Goal: Information Seeking & Learning: Learn about a topic

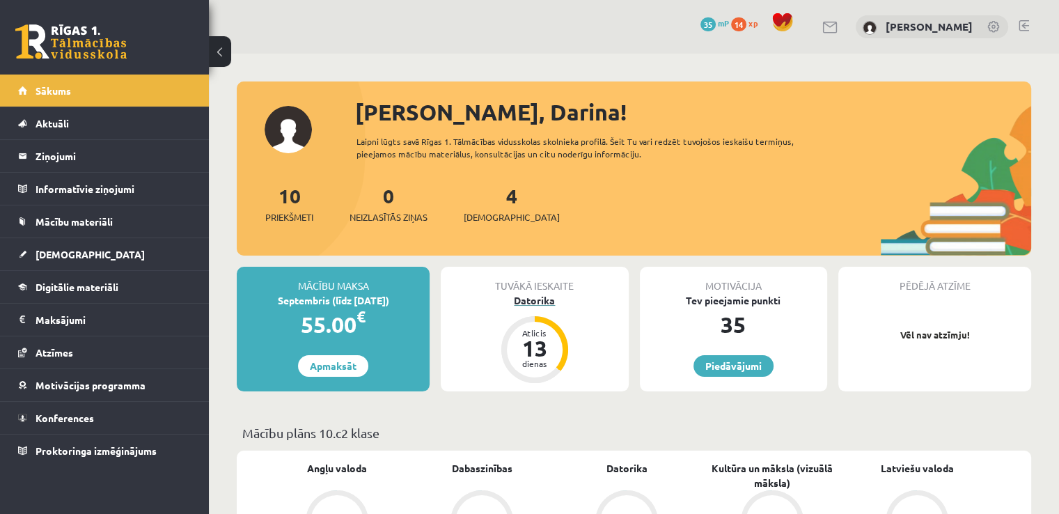
click at [526, 297] on div "Datorika" at bounding box center [534, 300] width 187 height 15
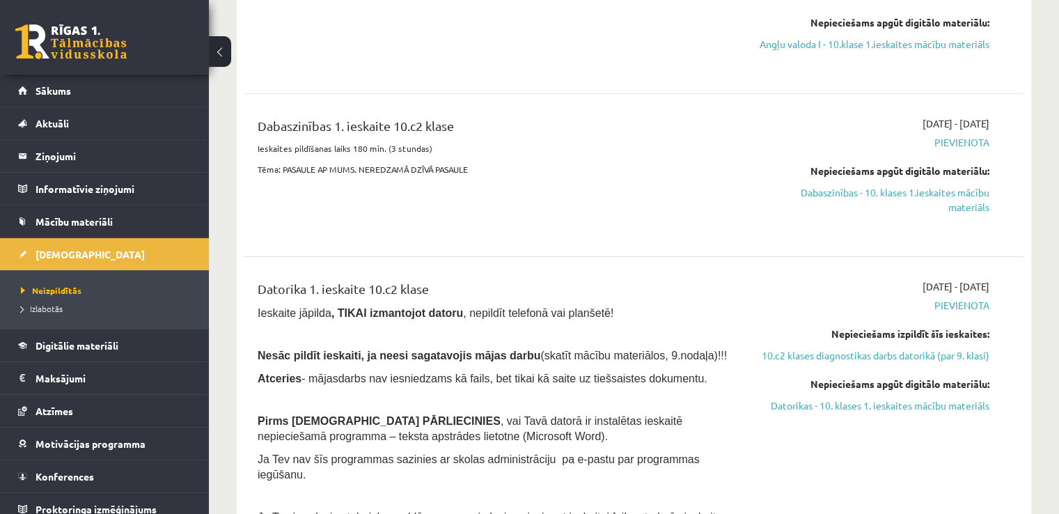
scroll to position [126, 0]
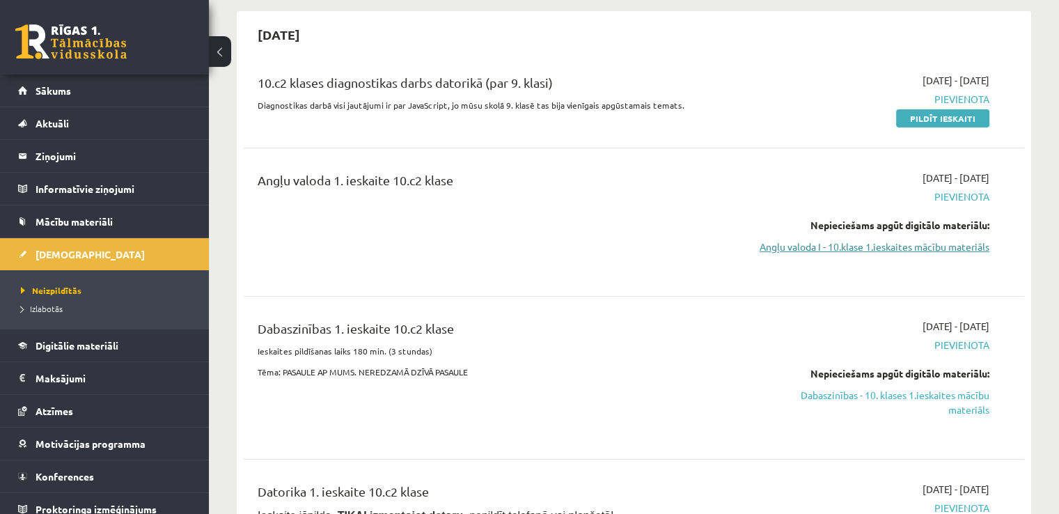
click at [898, 251] on link "Angļu valoda I - 10.klase 1.ieskaites mācību materiāls" at bounding box center [874, 246] width 230 height 15
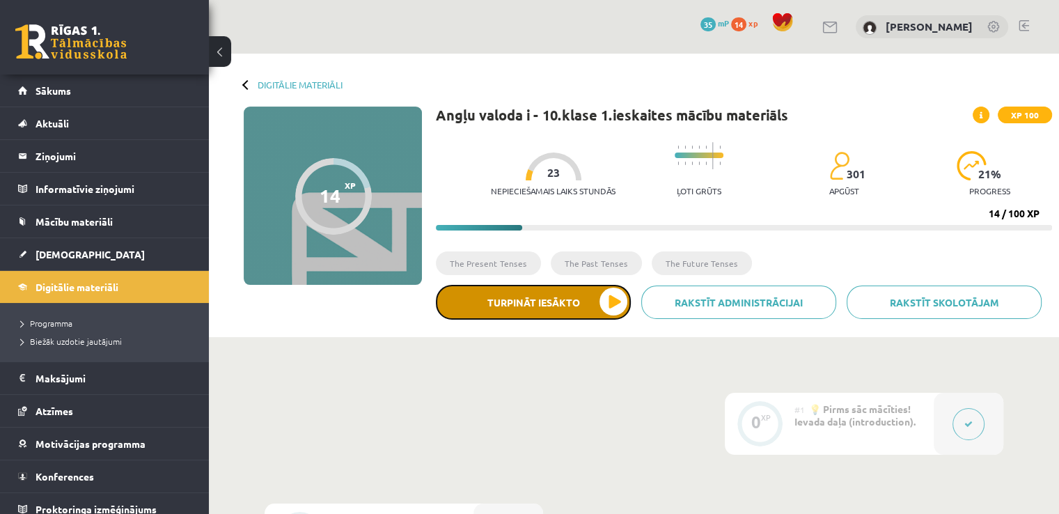
click at [569, 310] on button "Turpināt iesākto" at bounding box center [533, 302] width 195 height 35
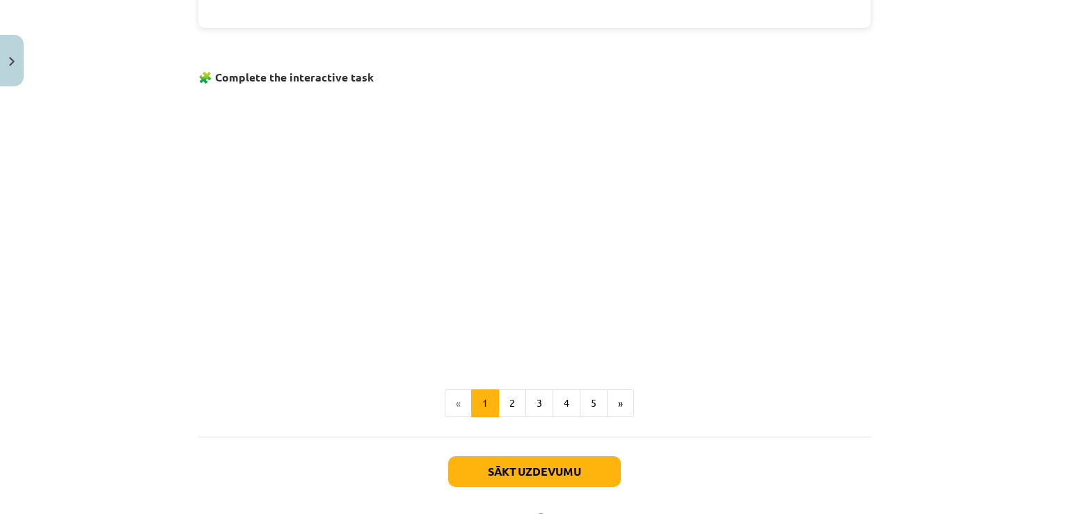
scroll to position [833, 0]
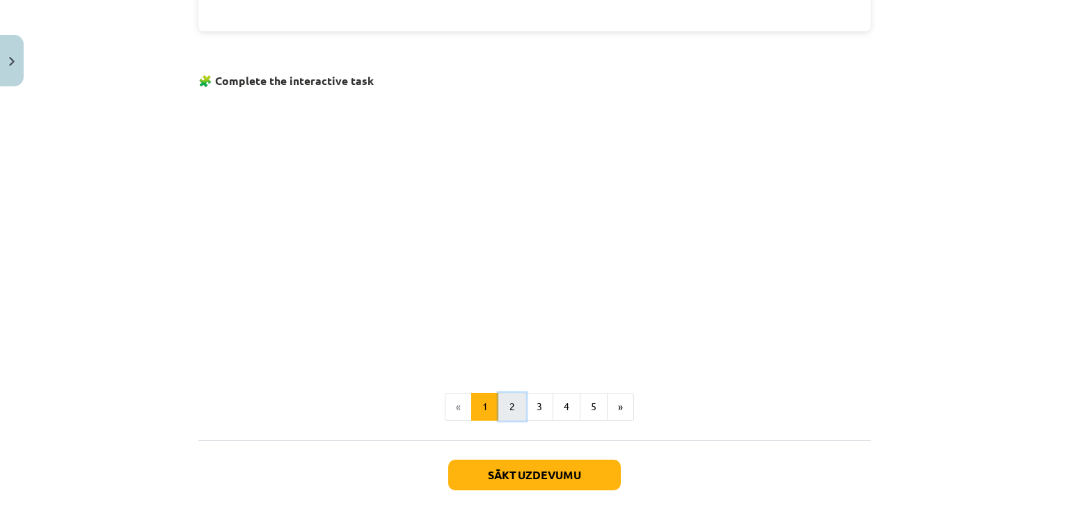
click at [507, 408] on button "2" at bounding box center [512, 407] width 28 height 28
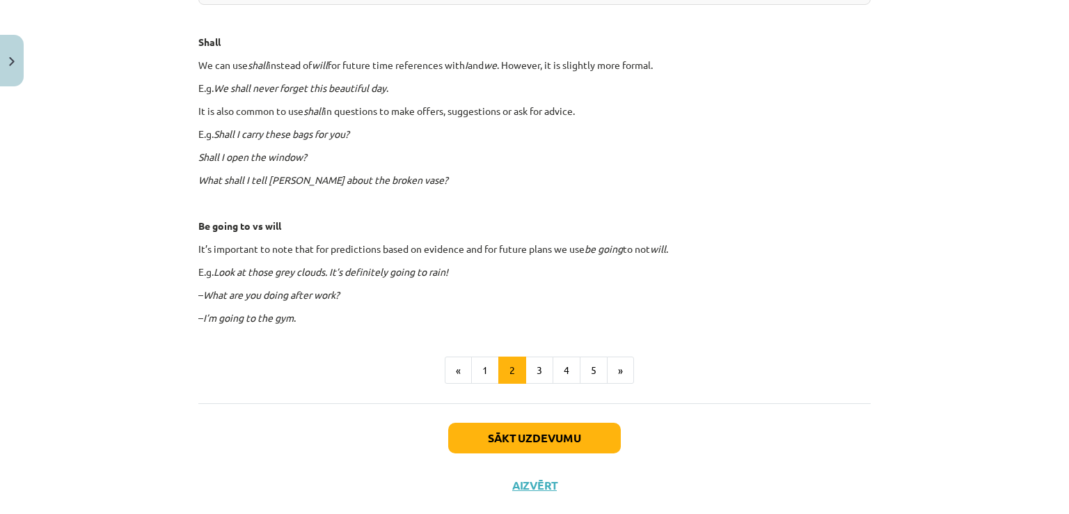
scroll to position [818, 0]
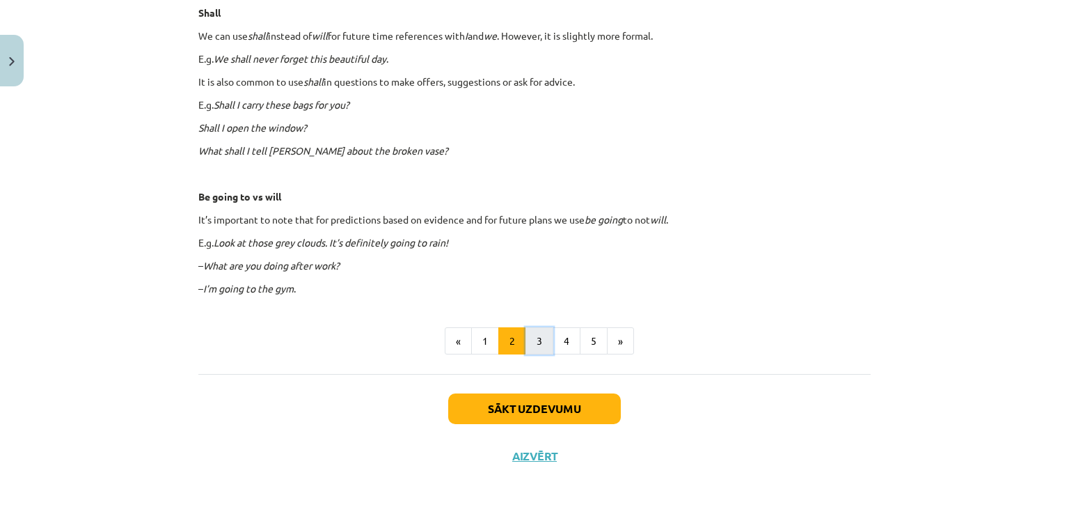
click at [529, 338] on button "3" at bounding box center [539, 341] width 28 height 28
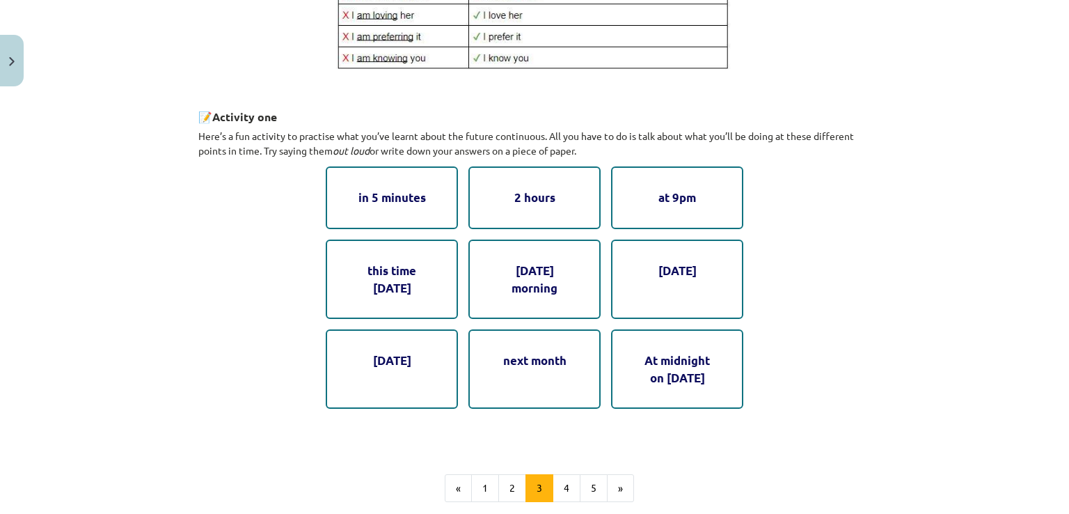
scroll to position [666, 0]
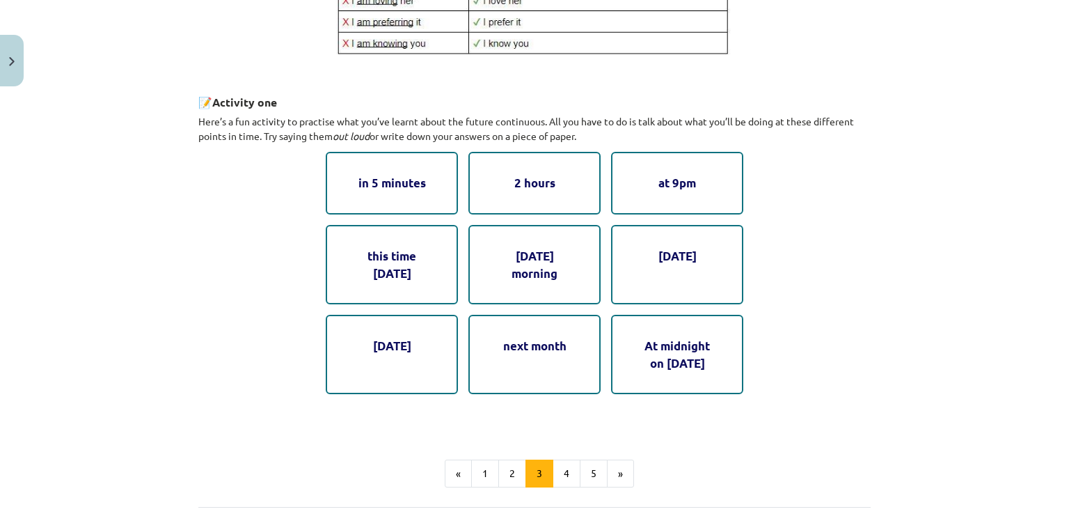
click at [401, 187] on div "in 5 minutes" at bounding box center [392, 183] width 132 height 62
click at [565, 477] on button "4" at bounding box center [567, 473] width 28 height 28
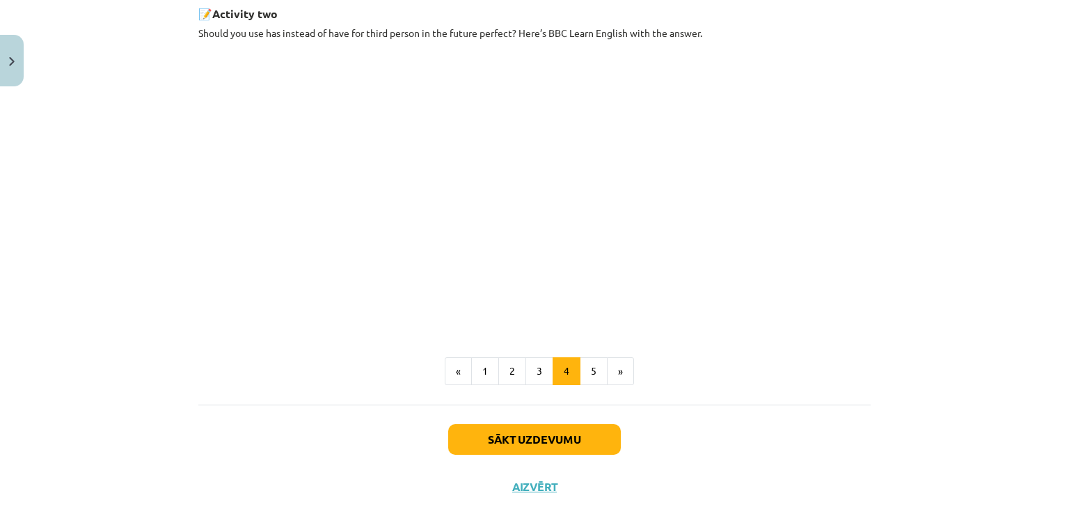
scroll to position [785, 0]
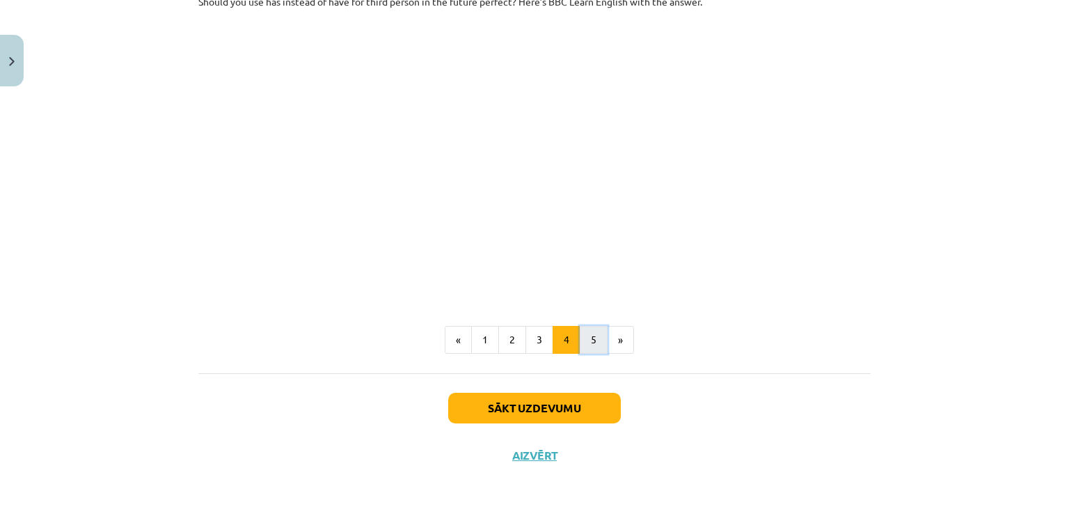
click at [594, 337] on button "5" at bounding box center [594, 340] width 28 height 28
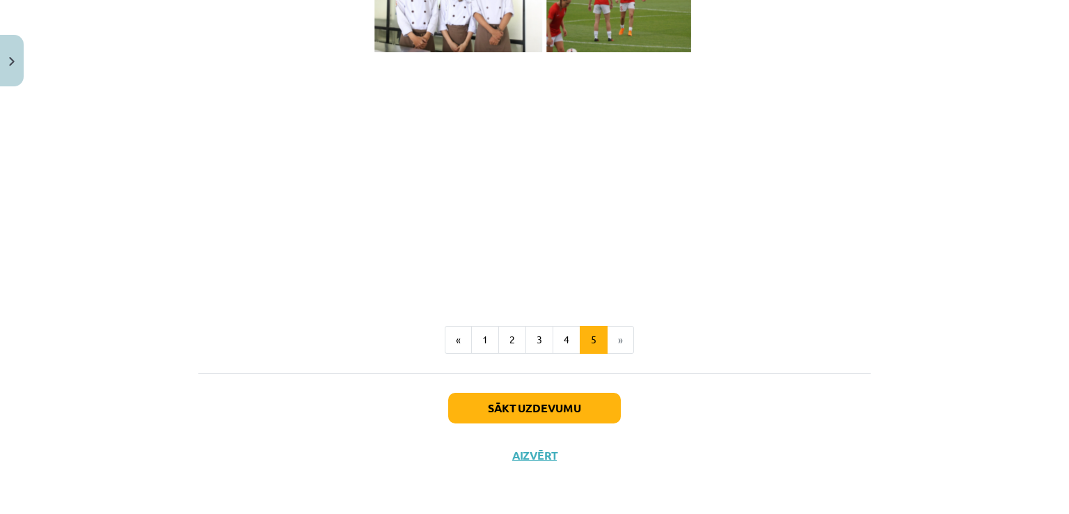
scroll to position [1013, 0]
click at [578, 415] on button "Sākt uzdevumu" at bounding box center [534, 408] width 173 height 31
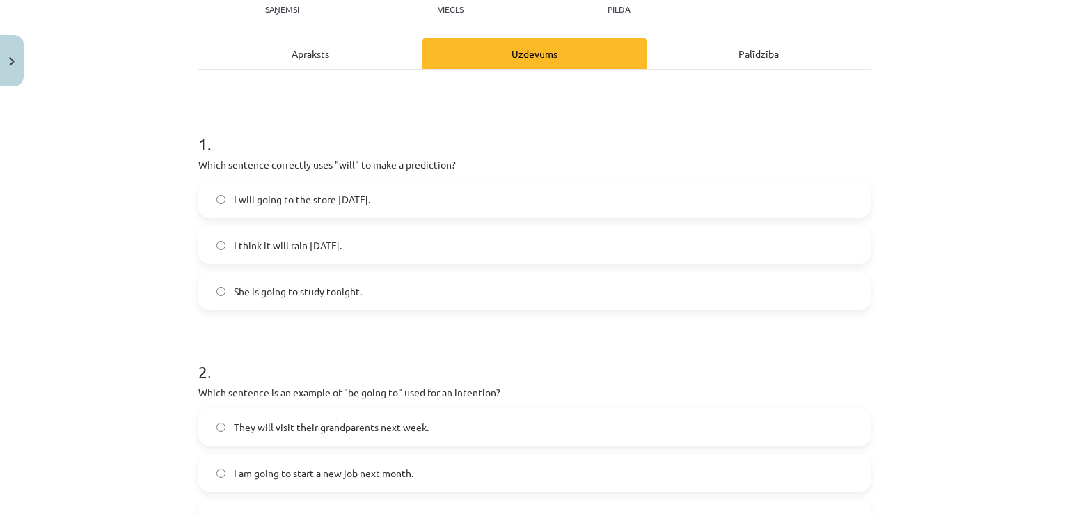
scroll to position [184, 0]
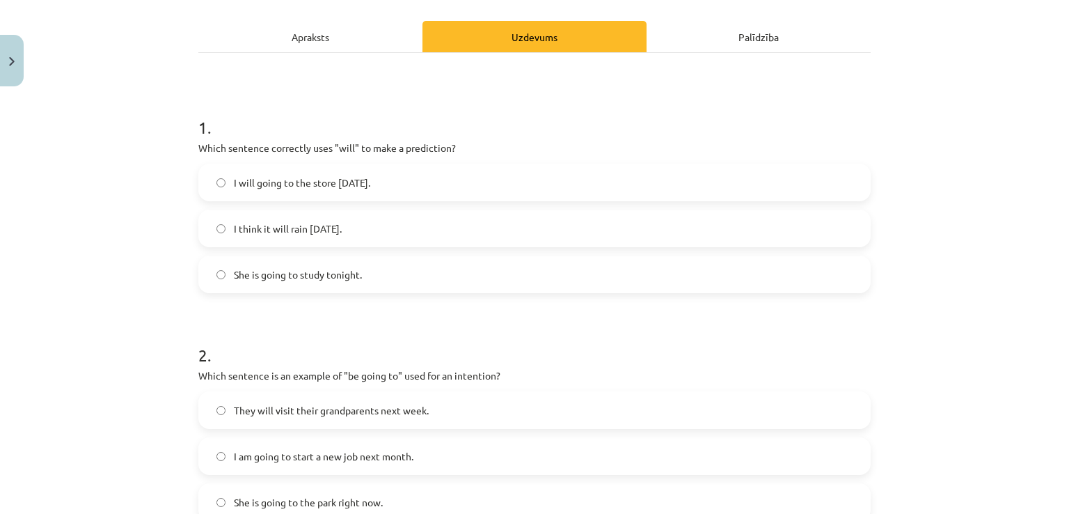
click at [450, 220] on label "I think it will rain tomorrow." at bounding box center [534, 228] width 669 height 35
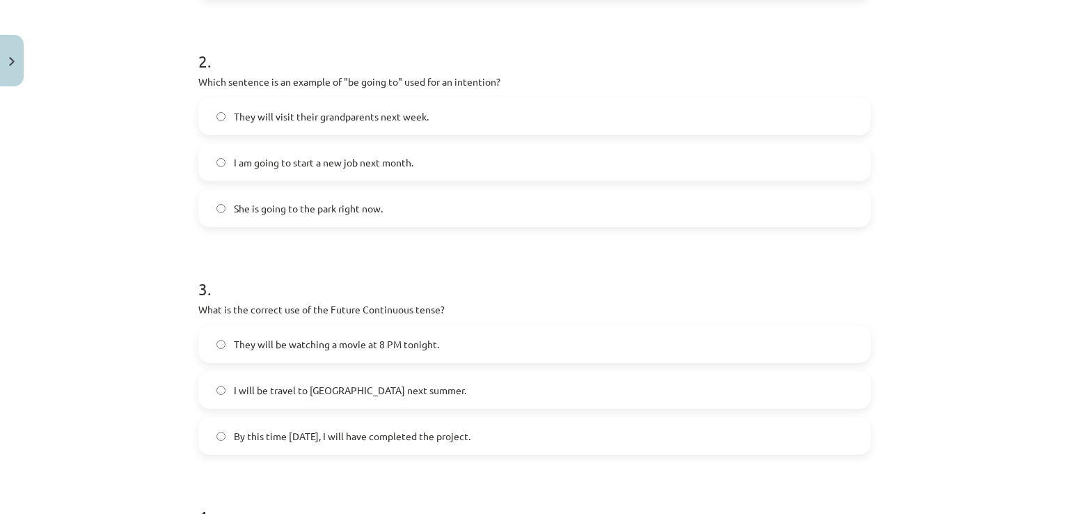
scroll to position [482, 0]
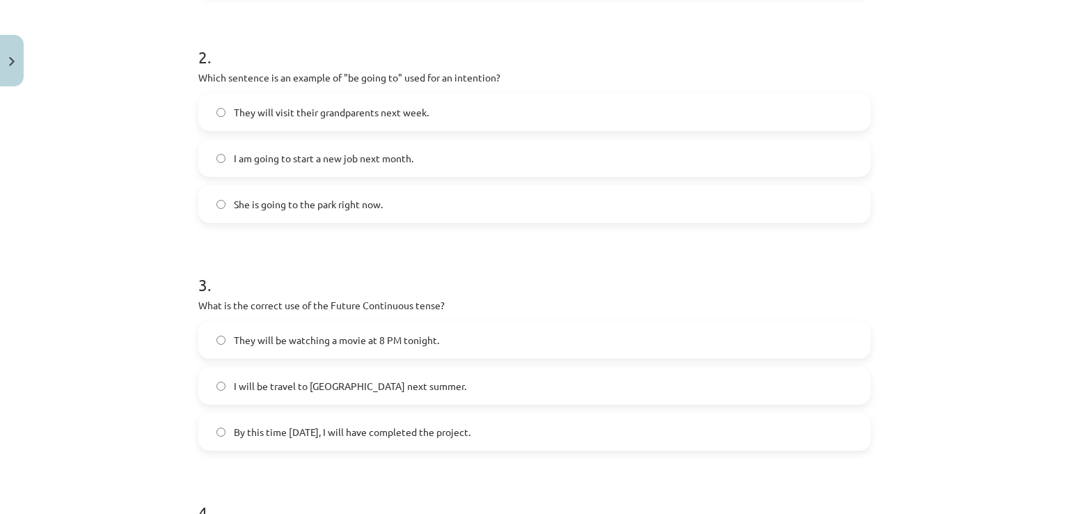
click at [367, 161] on span "I am going to start a new job next month." at bounding box center [324, 158] width 180 height 15
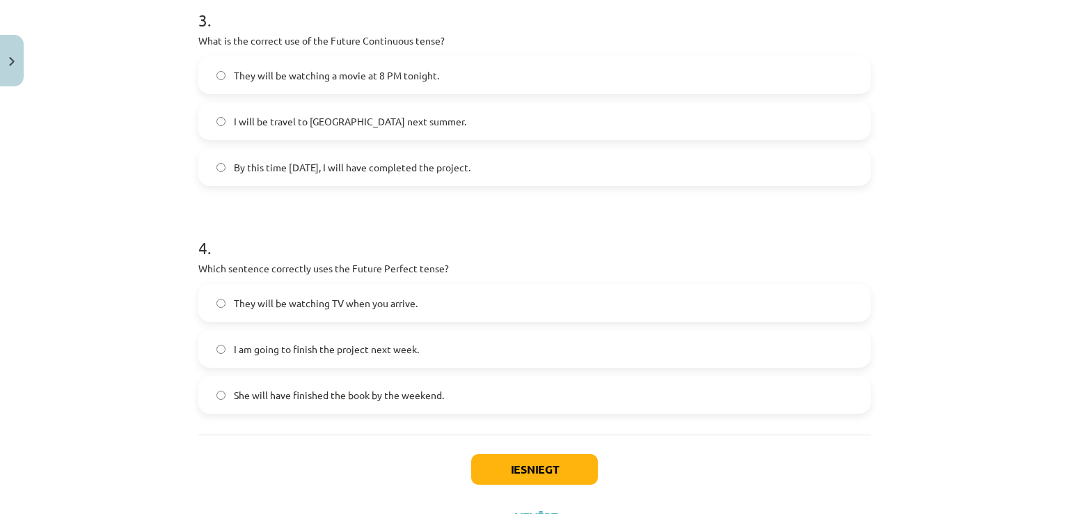
scroll to position [740, 0]
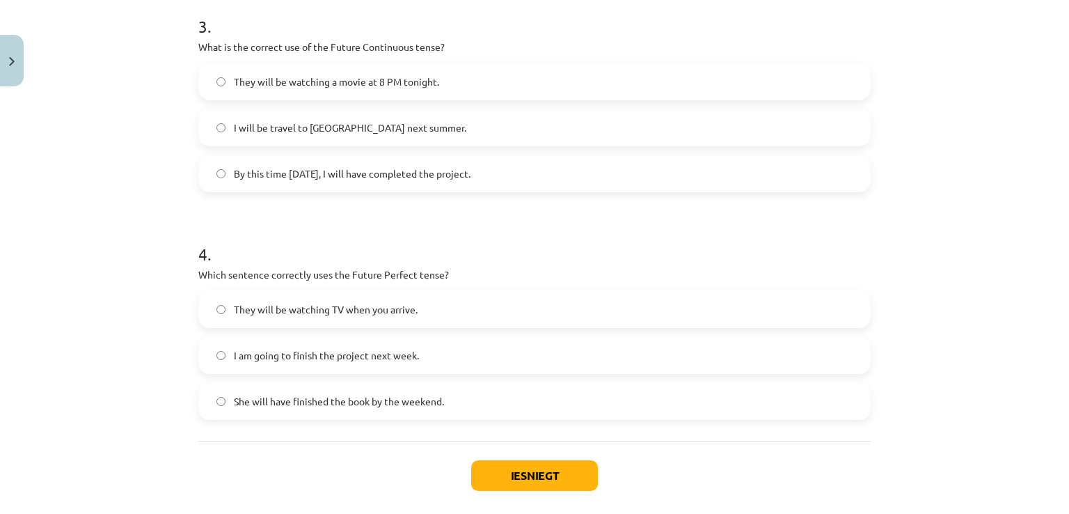
click at [569, 67] on label "They will be watching a movie at 8 PM tonight." at bounding box center [534, 81] width 669 height 35
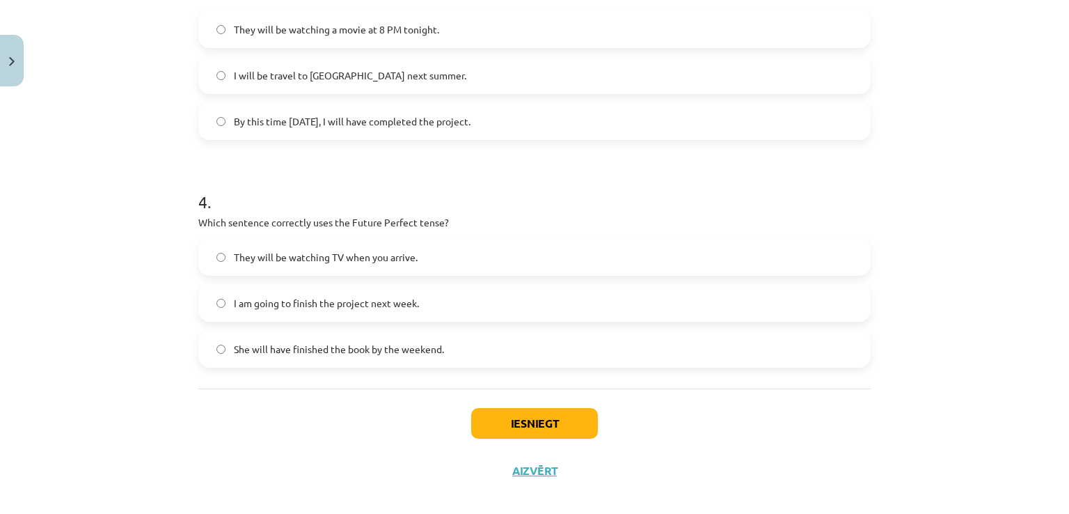
scroll to position [807, 0]
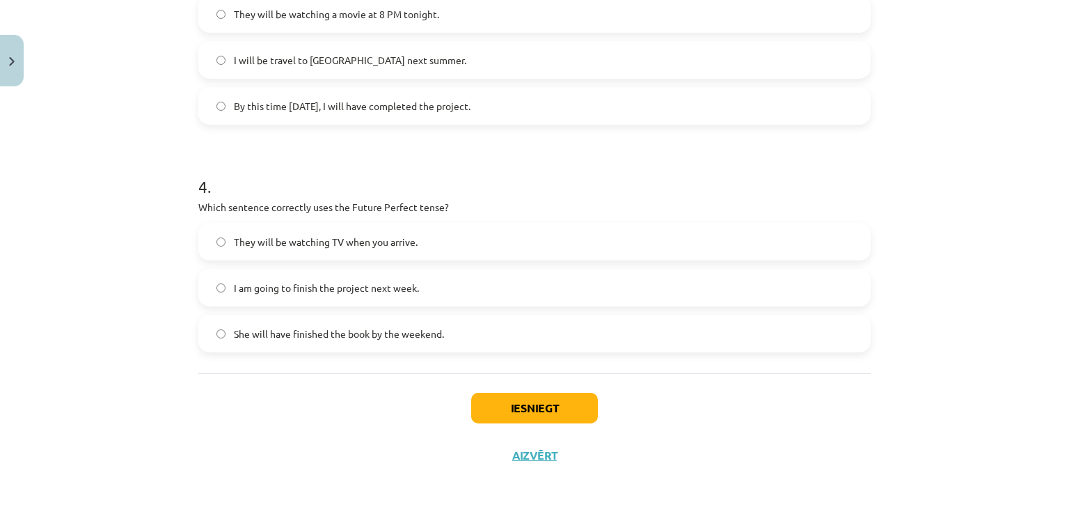
click at [637, 332] on label "She will have finished the book by the weekend." at bounding box center [534, 333] width 669 height 35
click at [504, 401] on button "Iesniegt" at bounding box center [534, 408] width 127 height 31
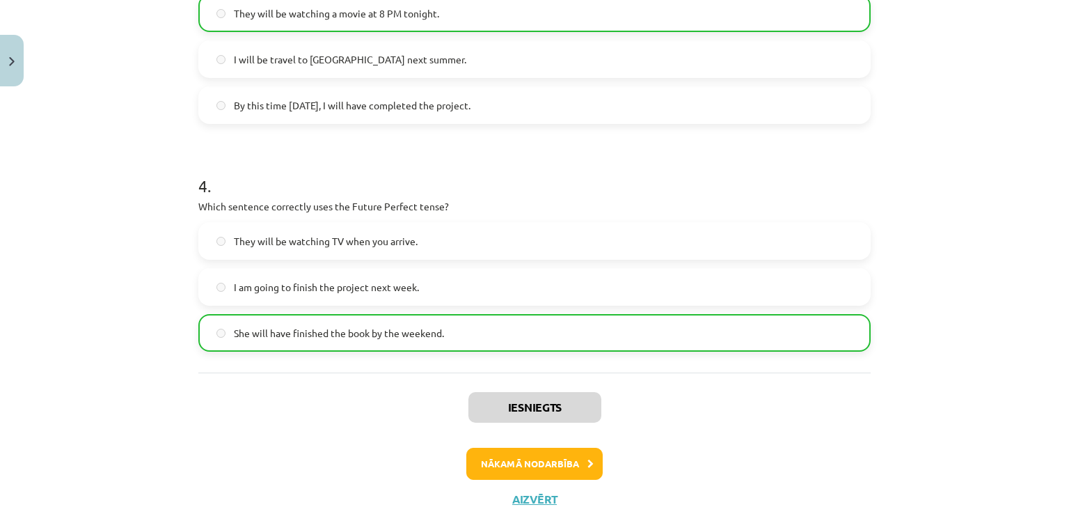
scroll to position [851, 0]
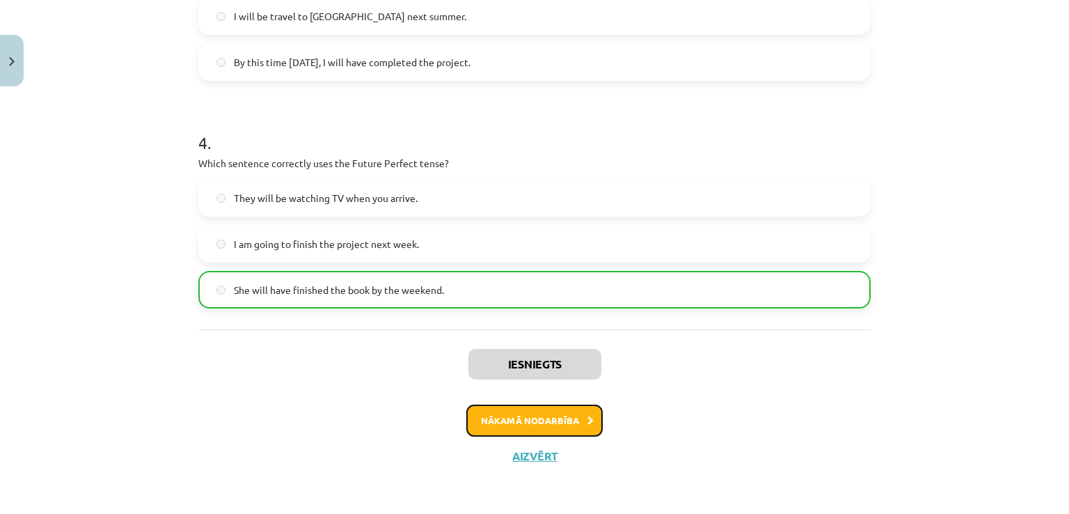
click at [507, 413] on button "Nākamā nodarbība" at bounding box center [534, 420] width 136 height 32
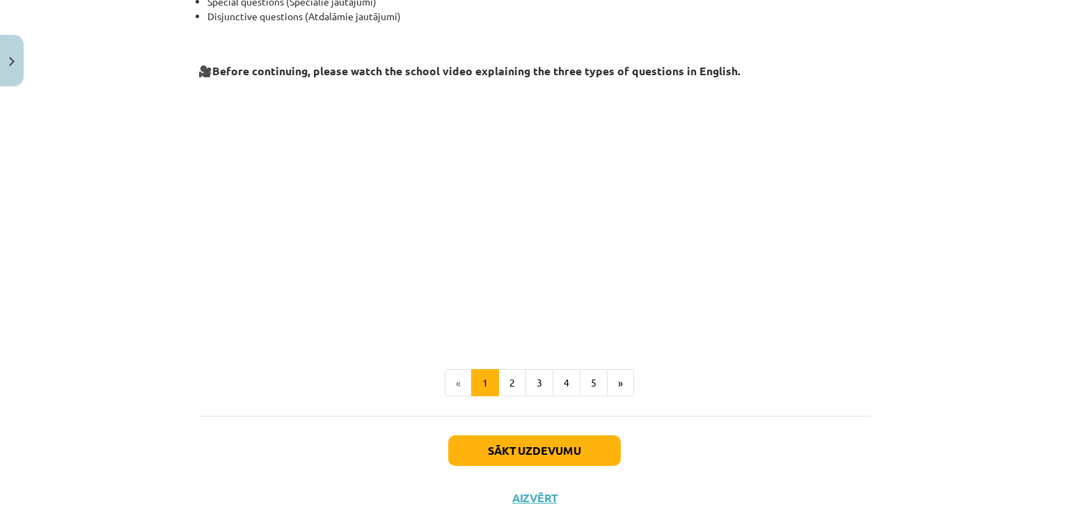
scroll to position [293, 0]
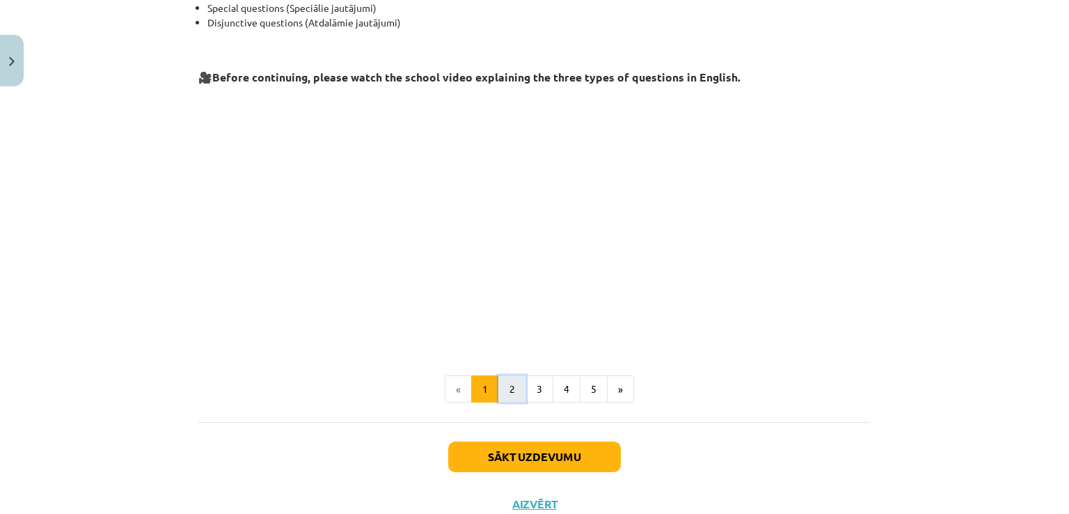
click at [498, 386] on button "2" at bounding box center [512, 389] width 28 height 28
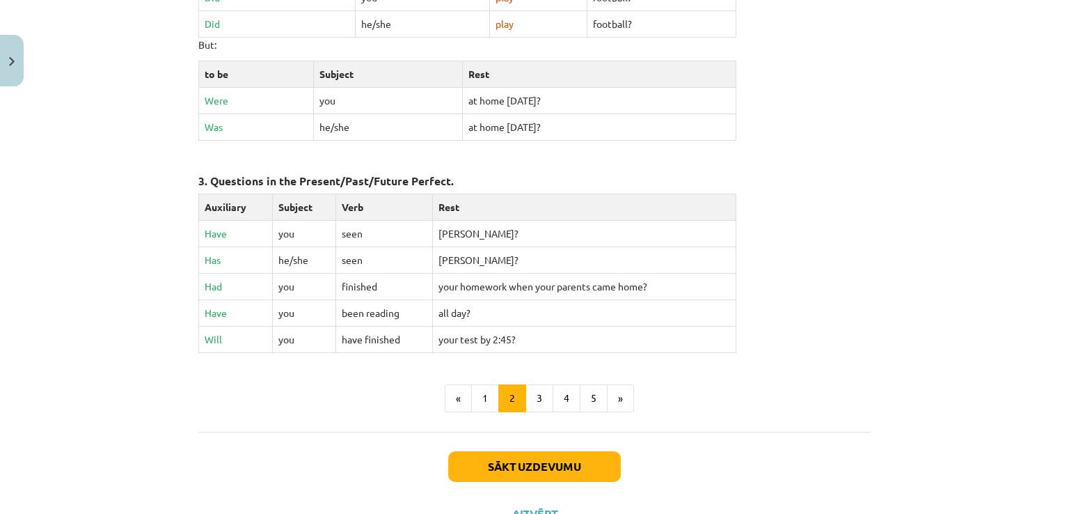
scroll to position [615, 0]
click at [537, 402] on button "3" at bounding box center [539, 397] width 28 height 28
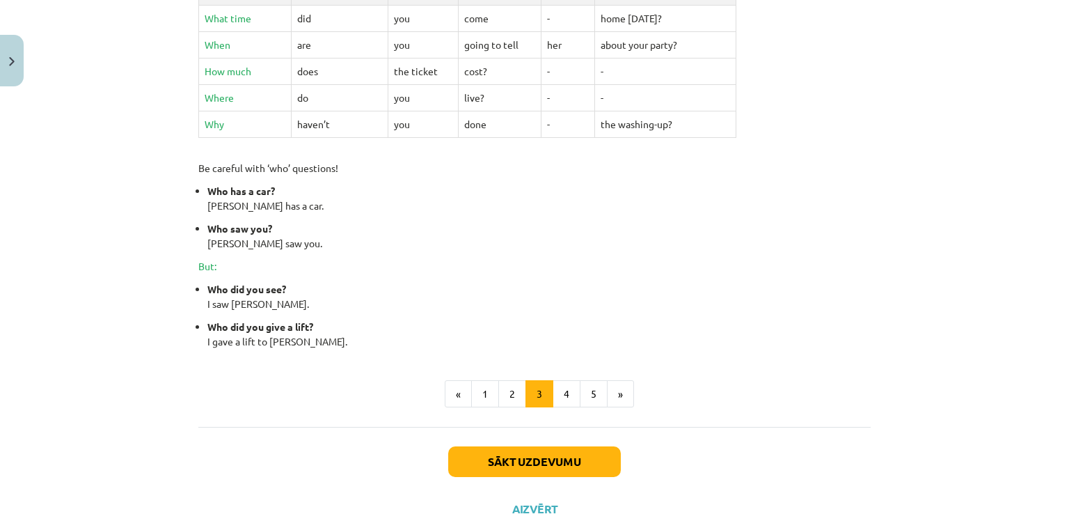
scroll to position [562, 0]
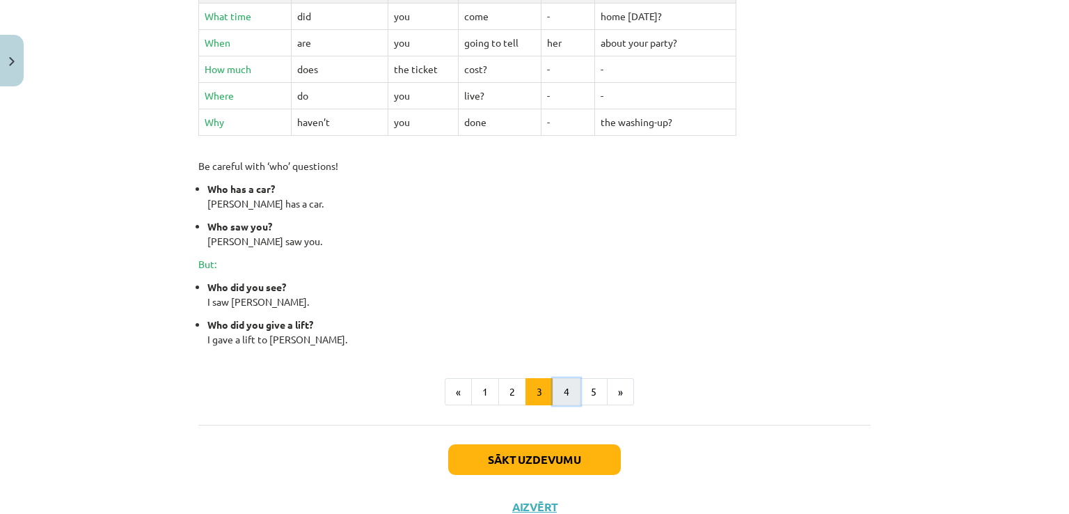
click at [562, 391] on button "4" at bounding box center [567, 392] width 28 height 28
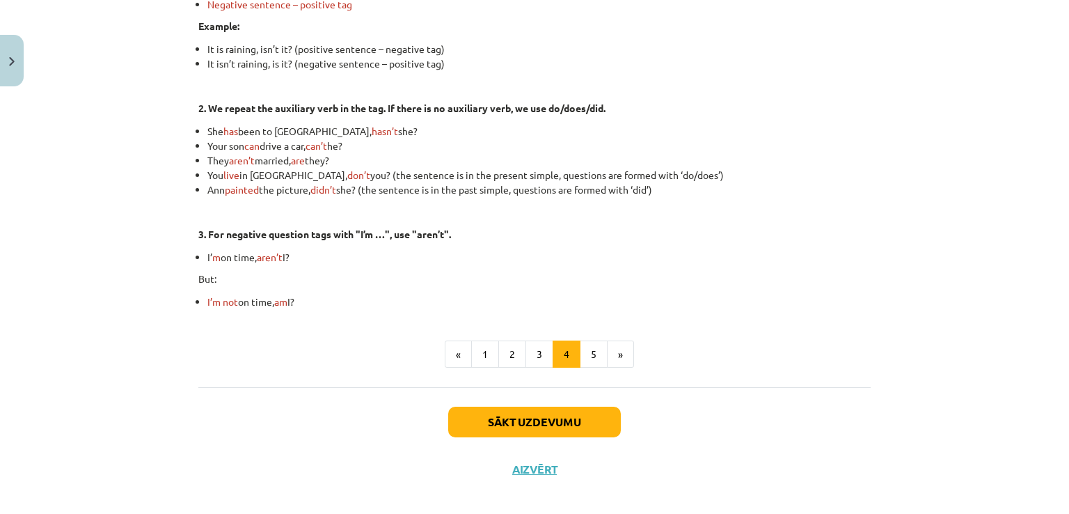
scroll to position [400, 0]
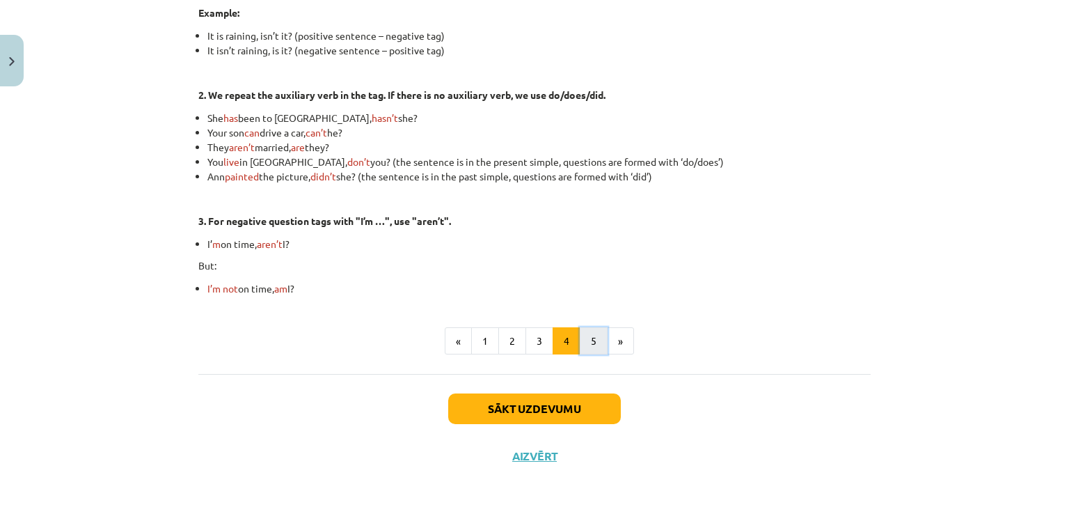
click at [580, 342] on button "5" at bounding box center [594, 341] width 28 height 28
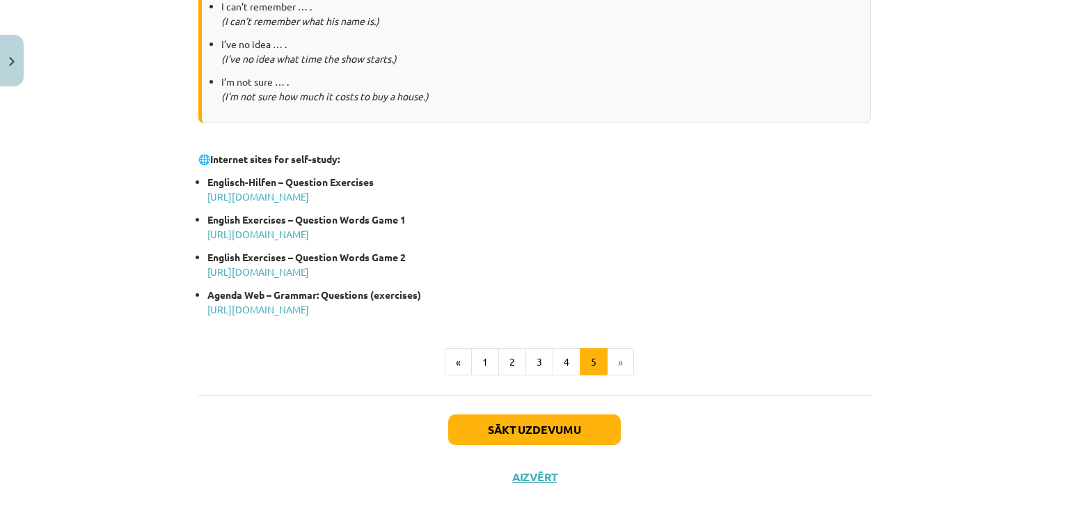
scroll to position [734, 0]
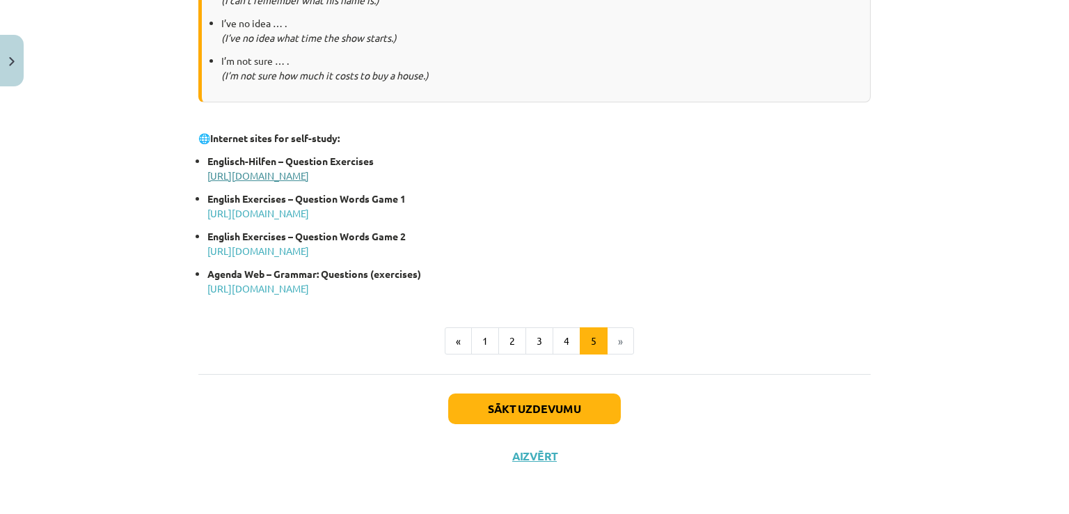
click at [287, 172] on link "http://www.englisch-hilfen.de/en/exercises_list/fragen.htm" at bounding box center [258, 175] width 102 height 13
click at [572, 406] on button "Sākt uzdevumu" at bounding box center [534, 408] width 173 height 31
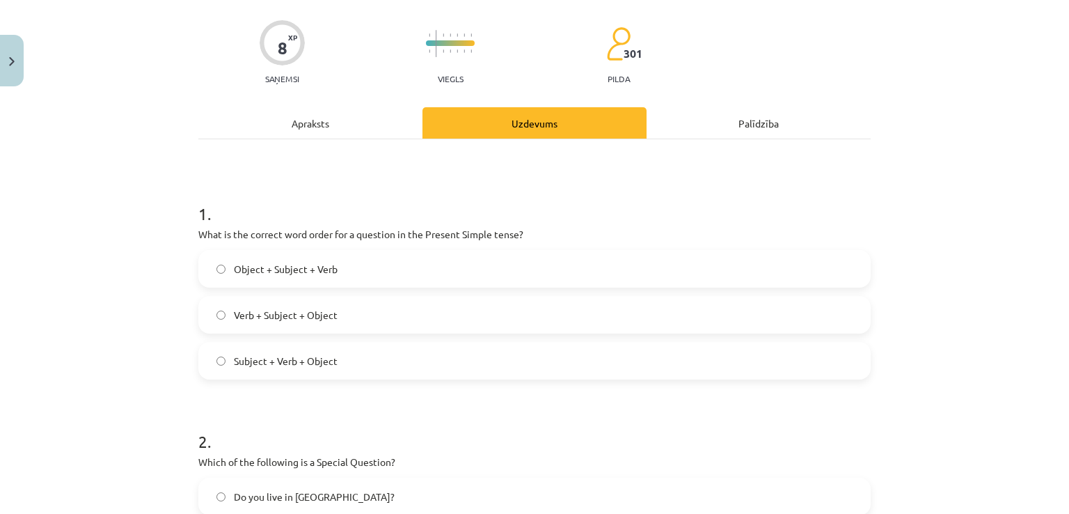
scroll to position [35, 0]
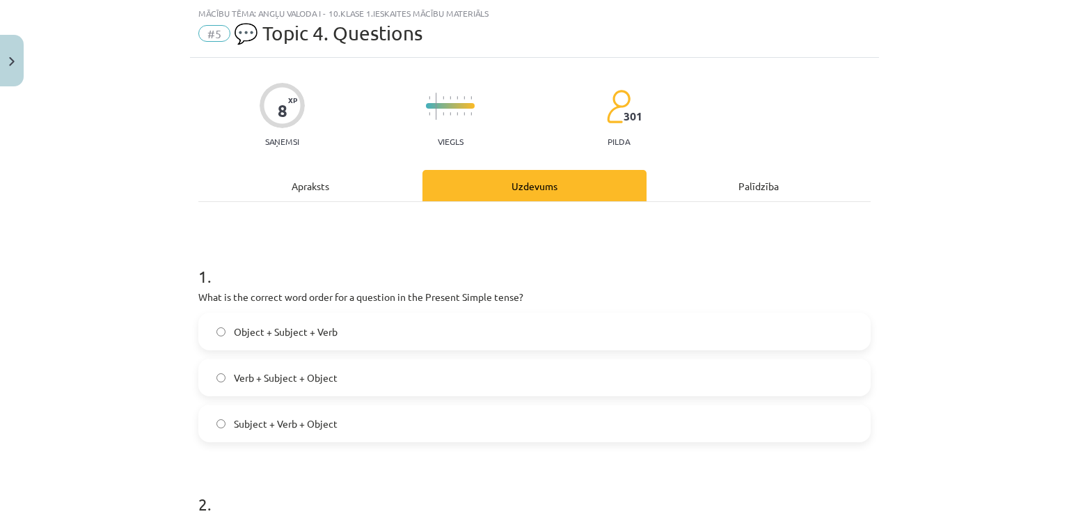
click at [443, 418] on label "Subject + Verb + Object" at bounding box center [534, 423] width 669 height 35
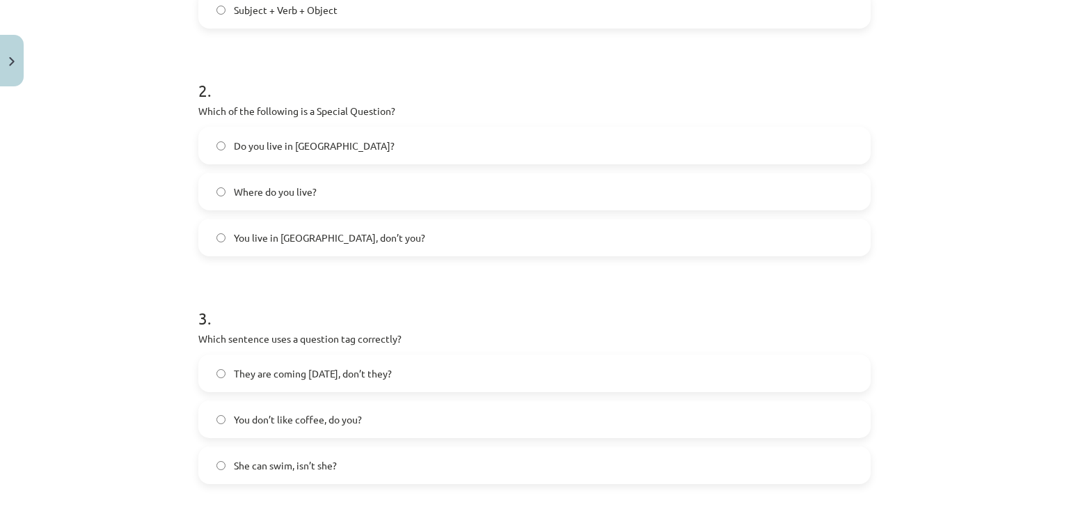
scroll to position [452, 0]
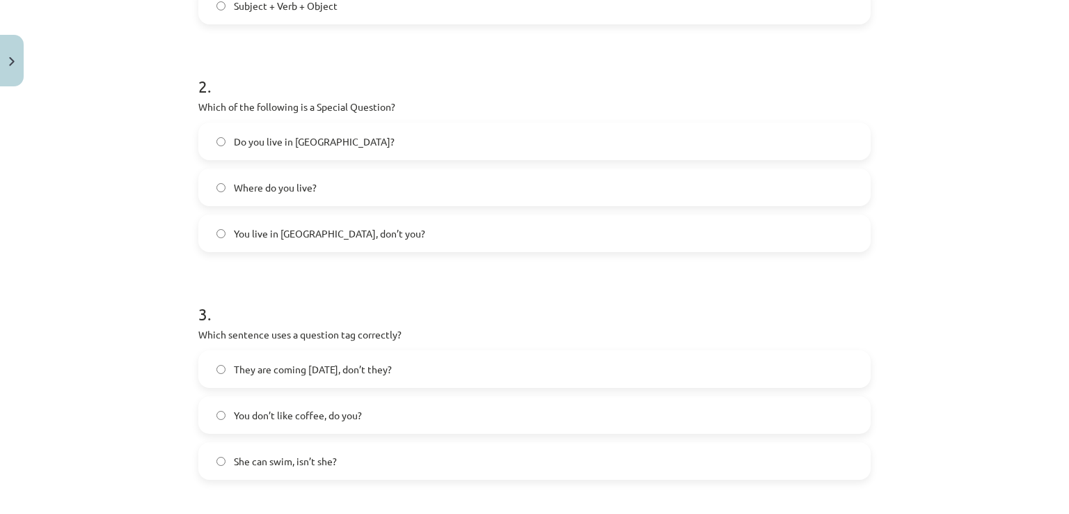
click at [326, 241] on label "You live in Riga, don’t you?" at bounding box center [534, 233] width 669 height 35
click at [325, 182] on label "Where do you live?" at bounding box center [534, 187] width 669 height 35
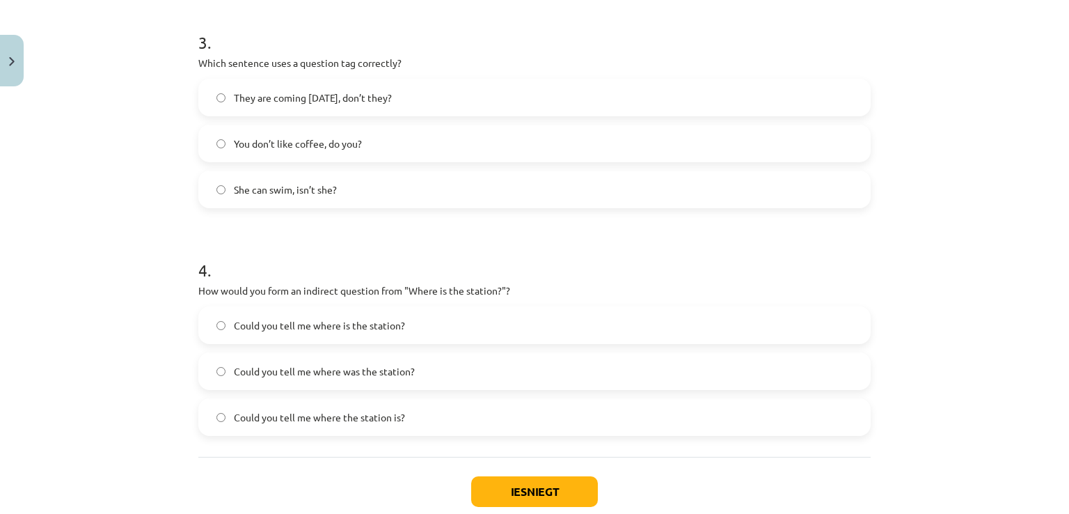
scroll to position [728, 0]
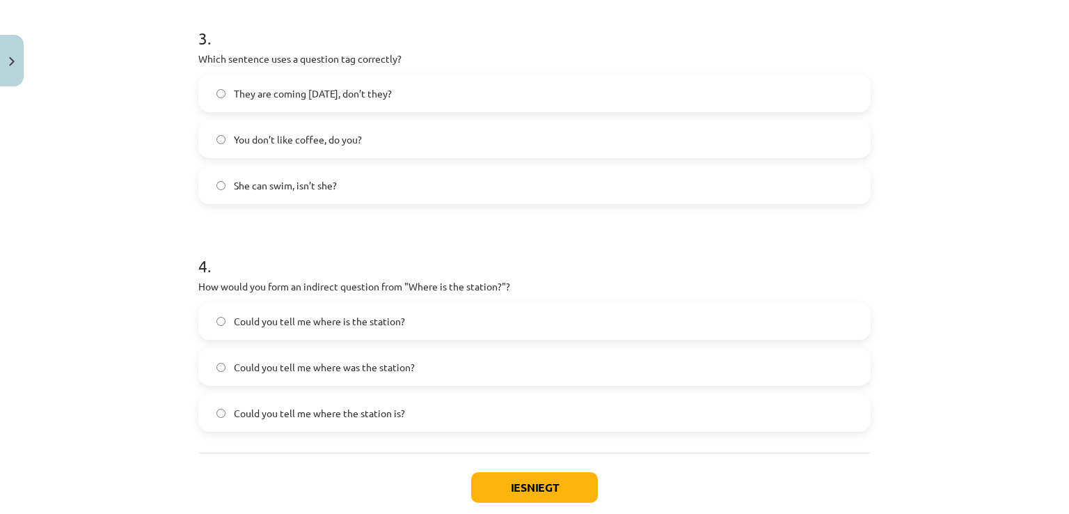
click at [287, 140] on span "You don’t like coffee, do you?" at bounding box center [298, 139] width 128 height 15
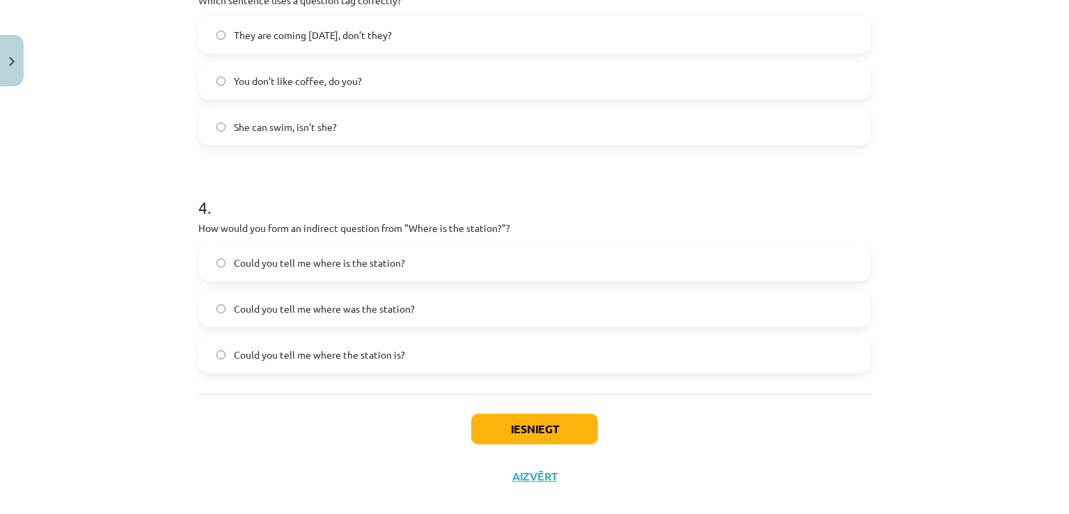
scroll to position [807, 0]
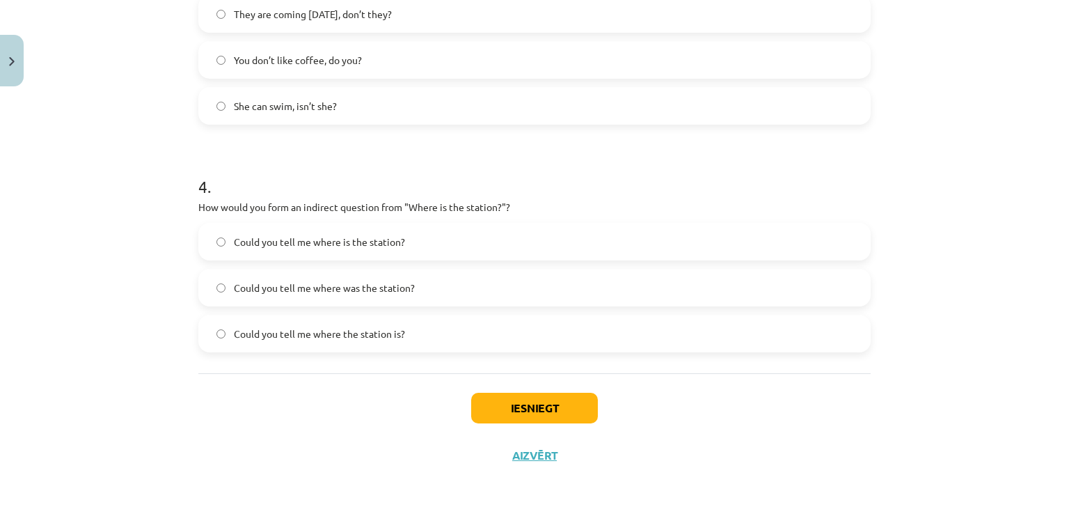
click at [347, 246] on span "Could you tell me where is the station?" at bounding box center [319, 242] width 171 height 15
click at [274, 333] on span "Could you tell me where the station is?" at bounding box center [319, 333] width 171 height 15
click at [505, 413] on button "Iesniegt" at bounding box center [534, 408] width 127 height 31
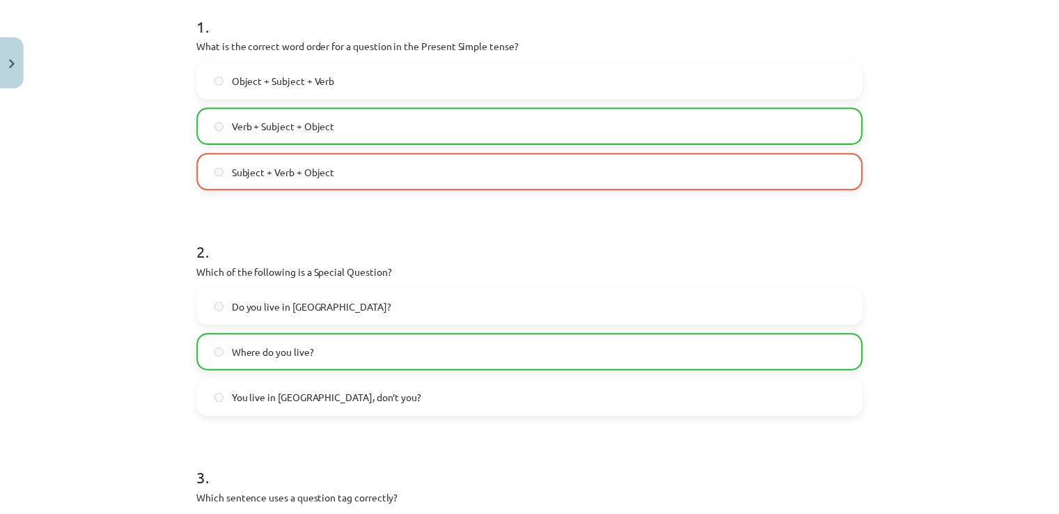
scroll to position [851, 0]
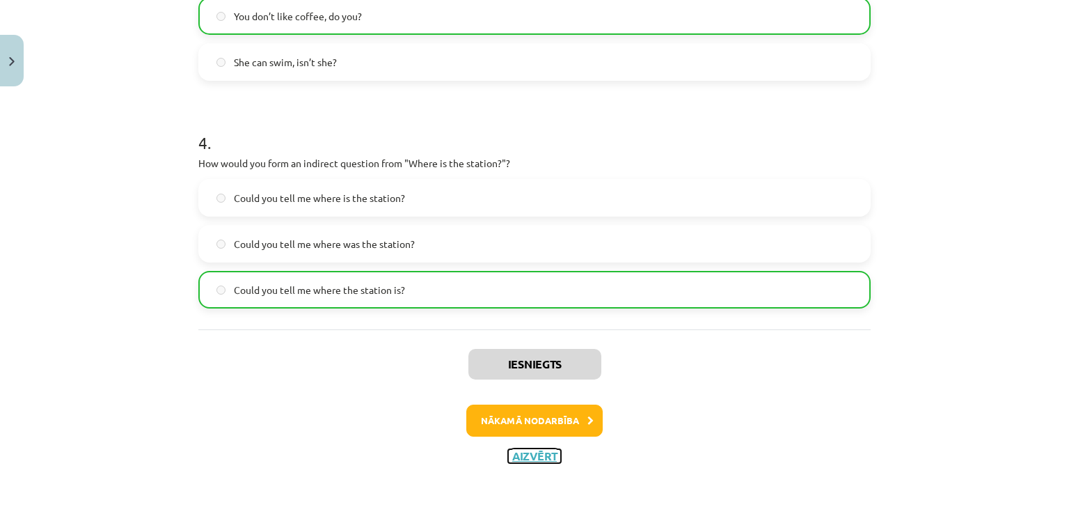
click at [544, 452] on button "Aizvērt" at bounding box center [534, 456] width 53 height 14
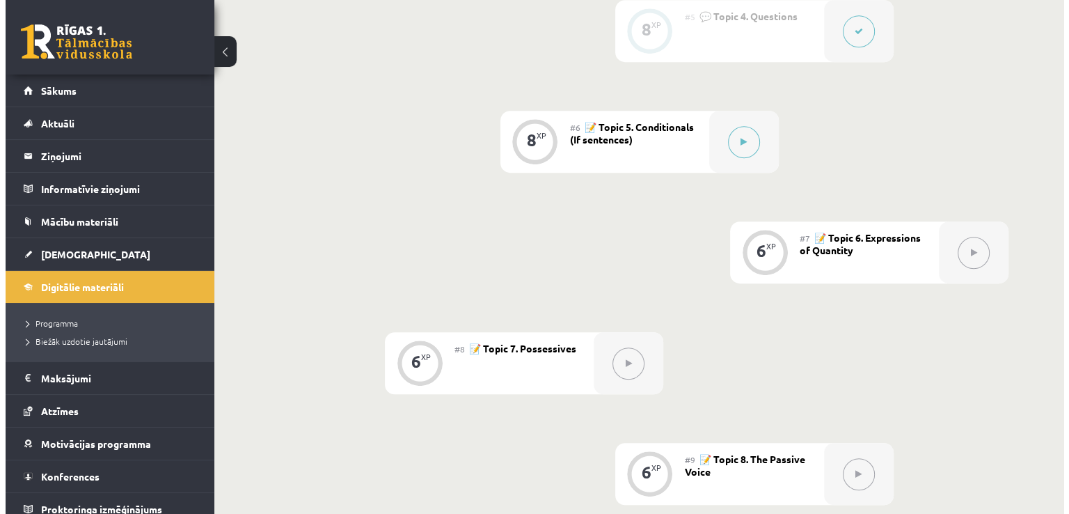
scroll to position [831, 0]
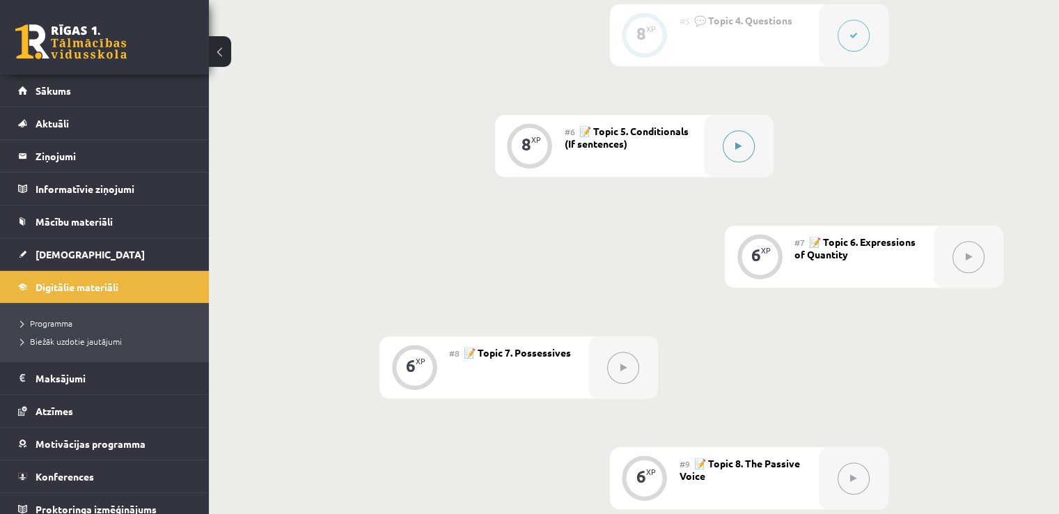
click at [729, 157] on button at bounding box center [738, 146] width 32 height 32
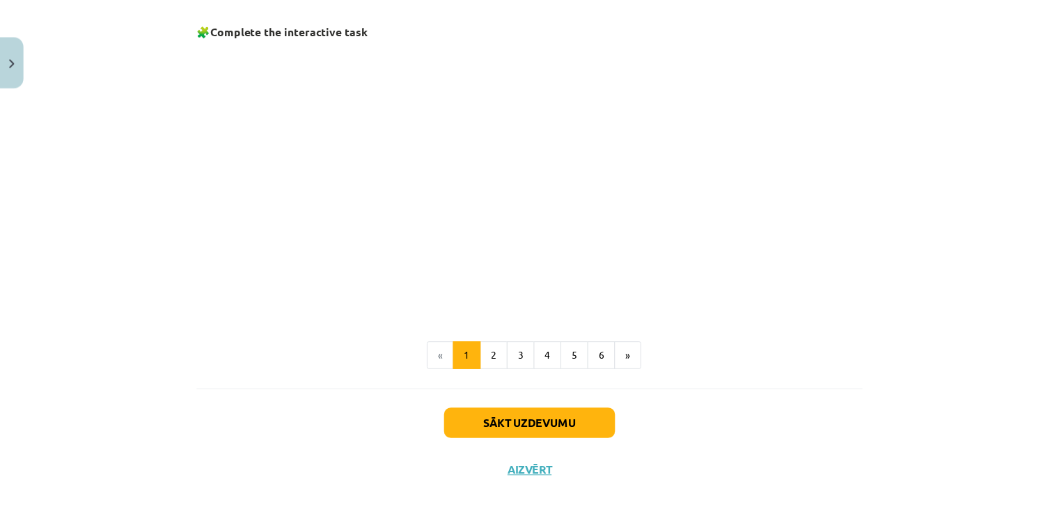
scroll to position [0, 0]
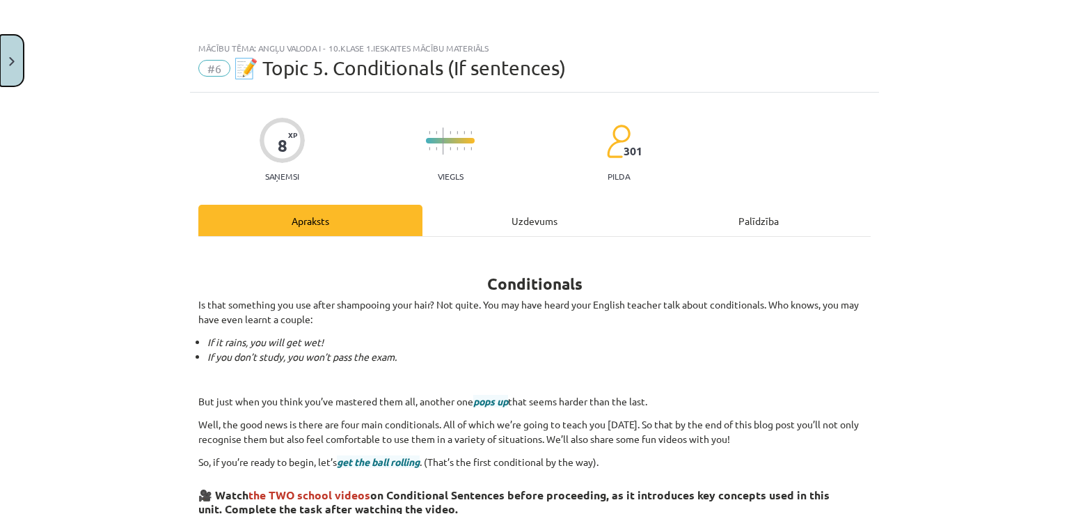
click at [9, 59] on img "Close" at bounding box center [12, 61] width 6 height 9
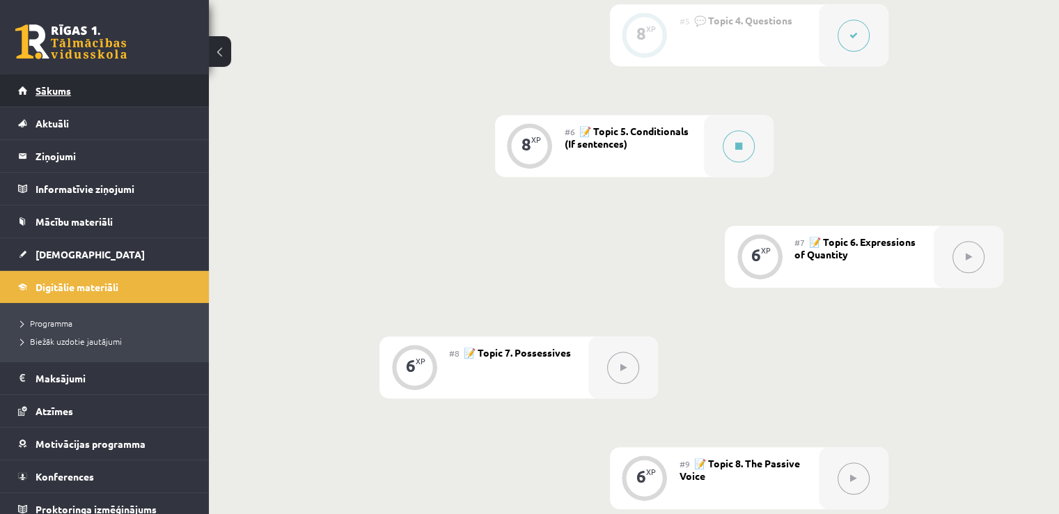
click at [77, 94] on link "Sākums" at bounding box center [104, 90] width 173 height 32
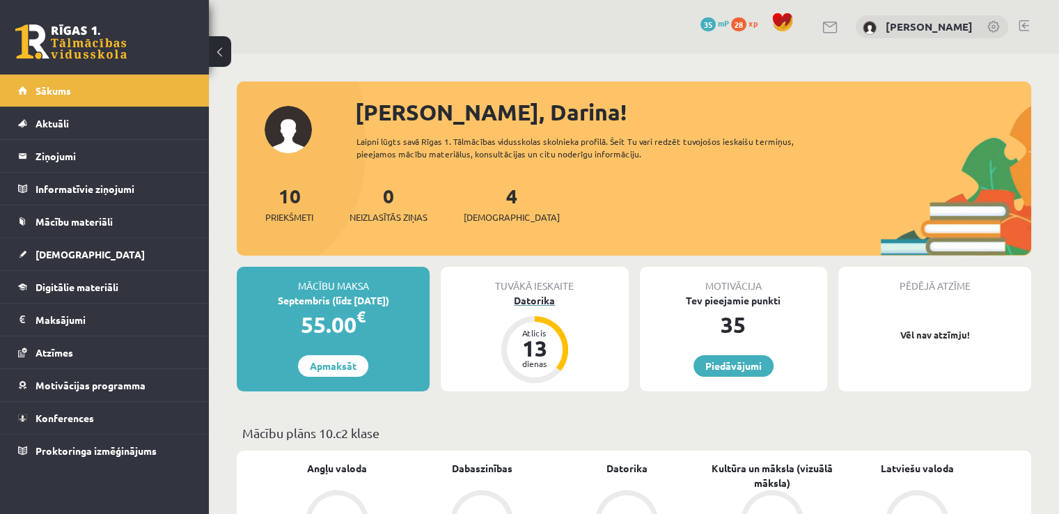
click at [531, 301] on div "Datorika" at bounding box center [534, 300] width 187 height 15
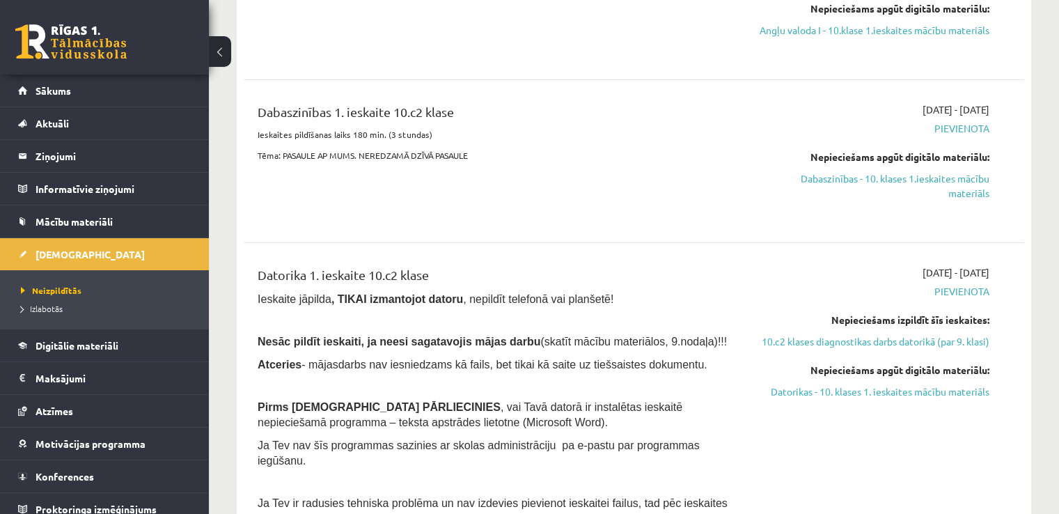
scroll to position [357, 0]
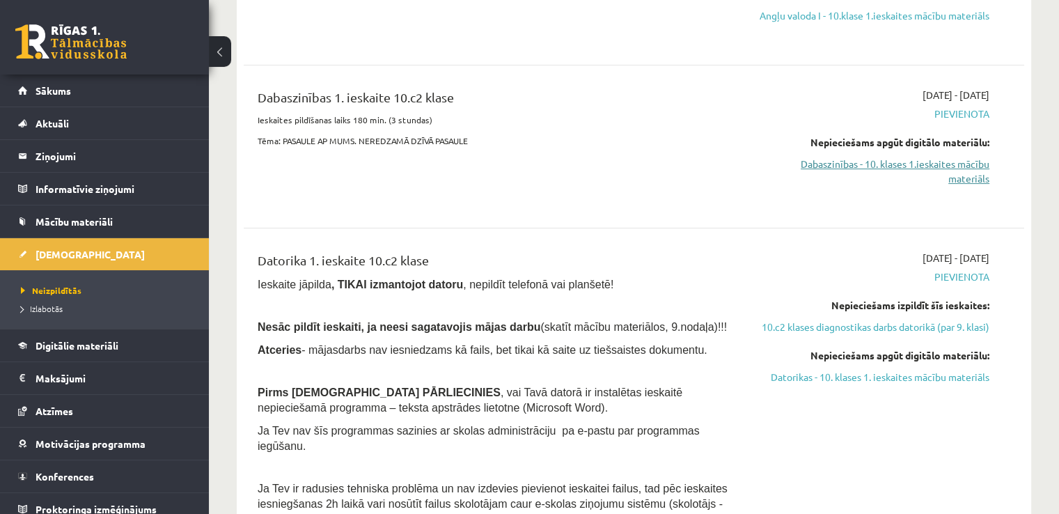
click at [923, 171] on link "Dabaszinības - 10. klases 1.ieskaites mācību materiāls" at bounding box center [874, 171] width 230 height 29
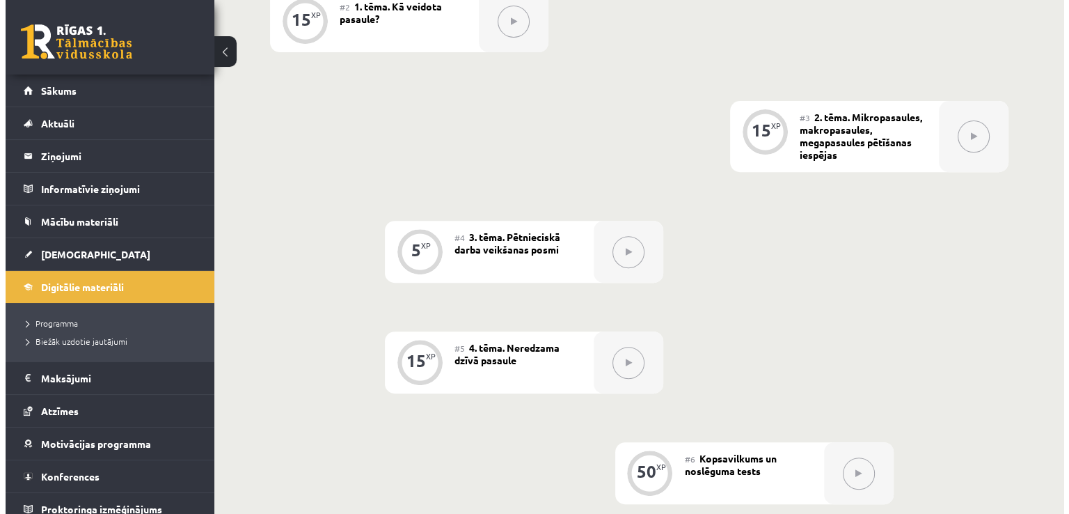
scroll to position [211, 0]
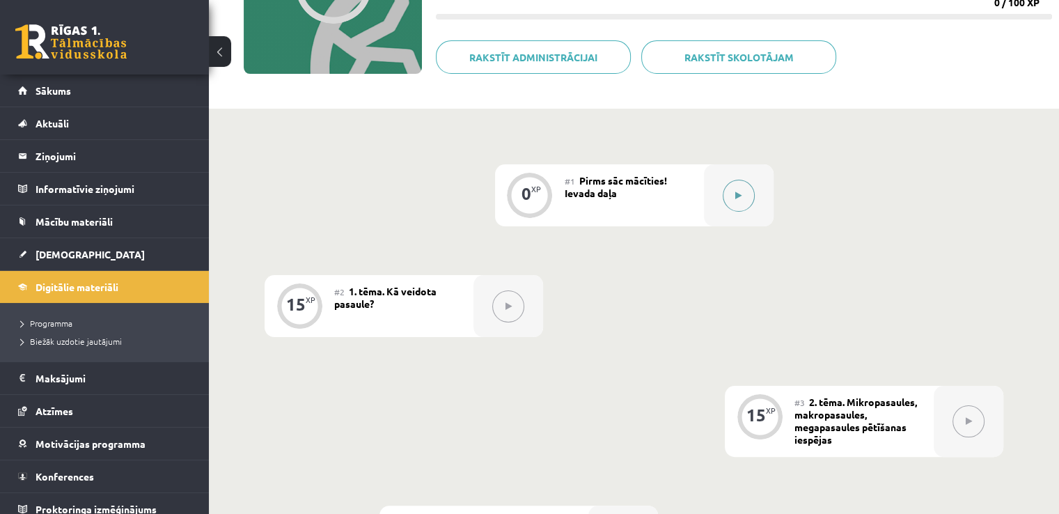
click at [729, 202] on button at bounding box center [738, 196] width 32 height 32
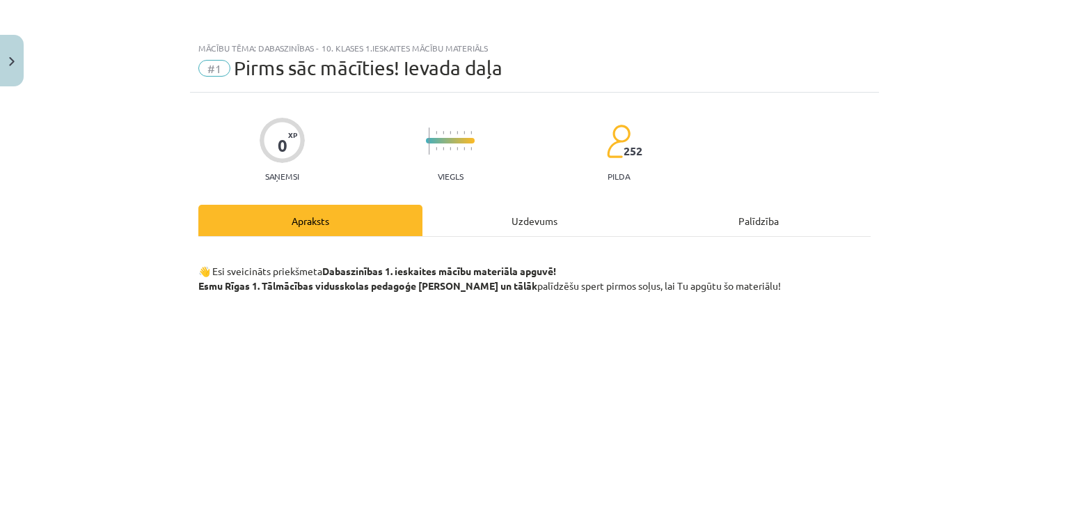
scroll to position [448, 0]
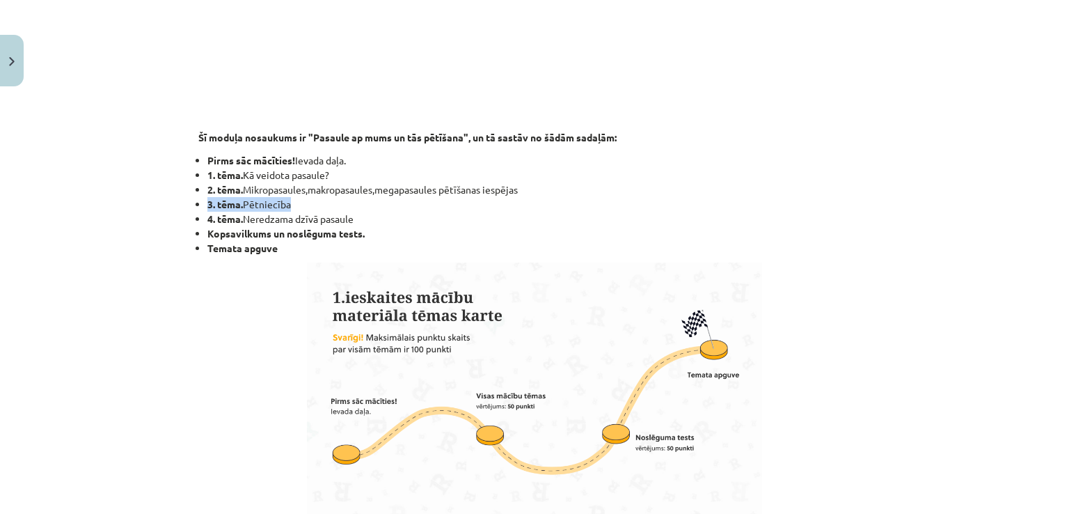
drag, startPoint x: 1052, startPoint y: 187, endPoint x: 1067, endPoint y: 201, distance: 20.7
click at [1067, 201] on div "Mācību tēma: Dabaszinības - 10. klases 1.ieskaites mācību materiāls #1 Pirms sā…" at bounding box center [534, 257] width 1069 height 514
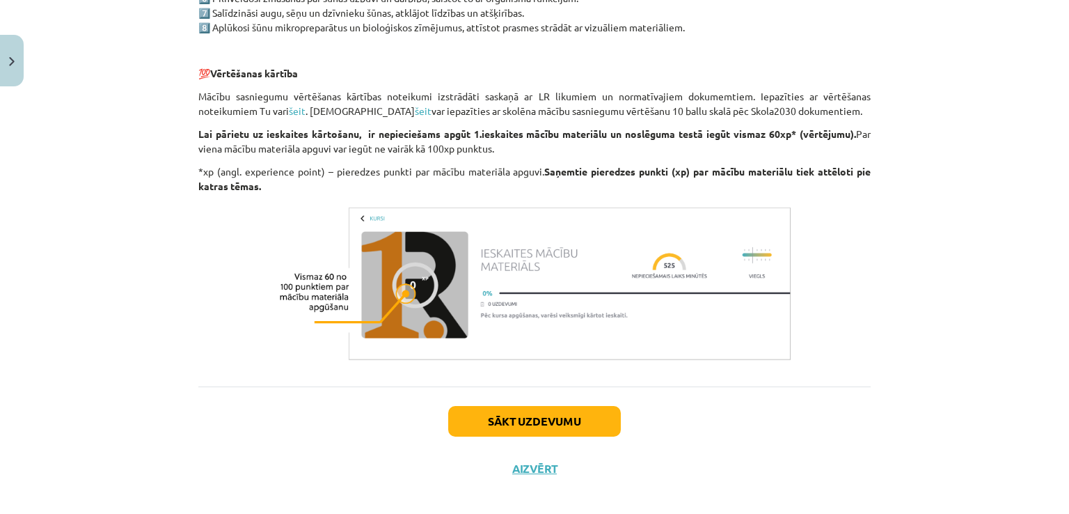
scroll to position [1082, 0]
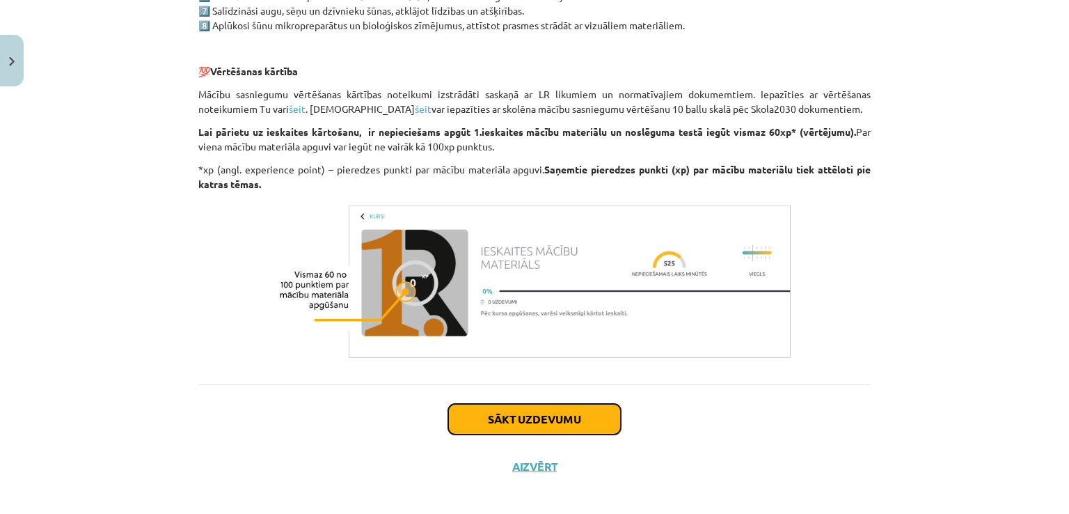
click at [583, 423] on button "Sākt uzdevumu" at bounding box center [534, 419] width 173 height 31
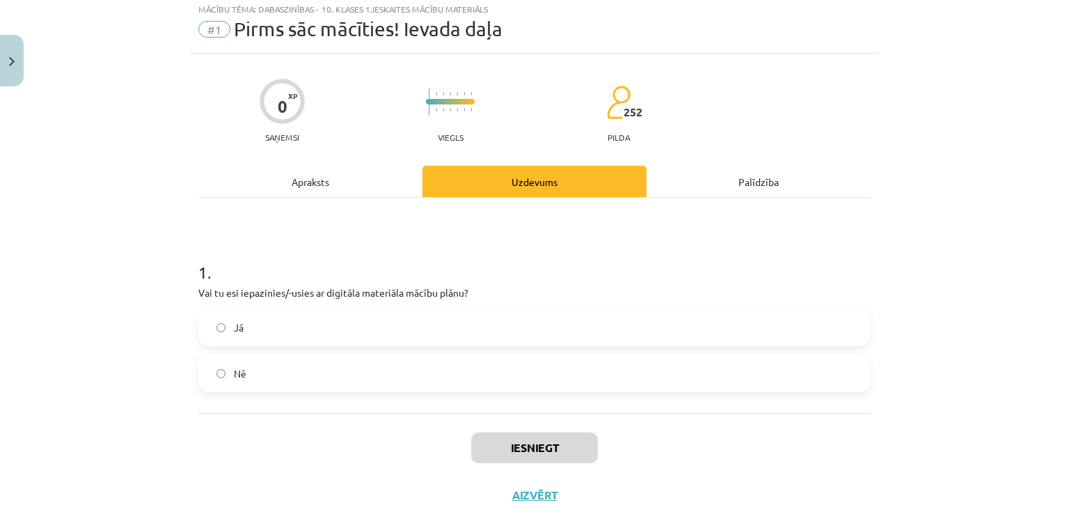
scroll to position [35, 0]
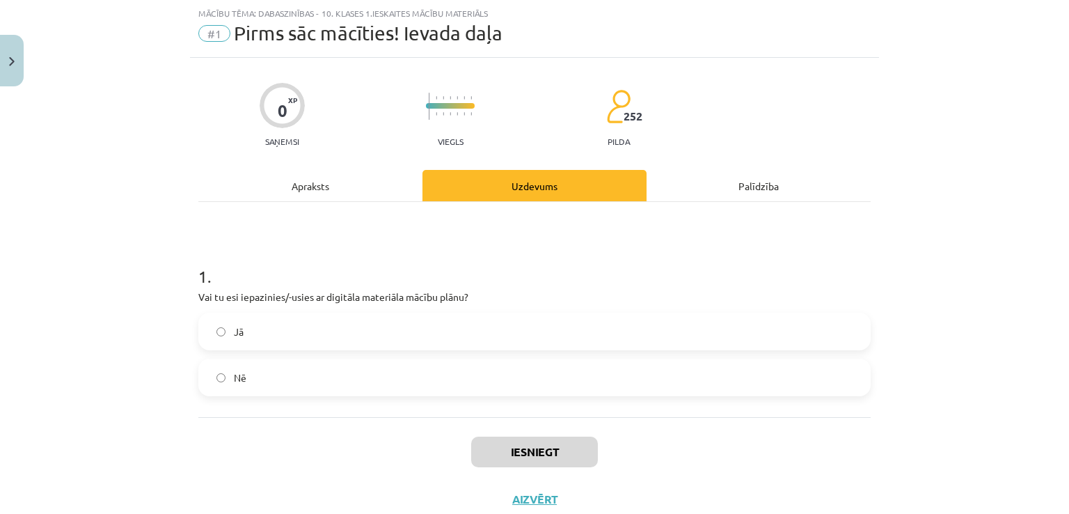
click at [390, 318] on label "Jā" at bounding box center [534, 331] width 669 height 35
click at [501, 455] on button "Iesniegt" at bounding box center [534, 451] width 127 height 31
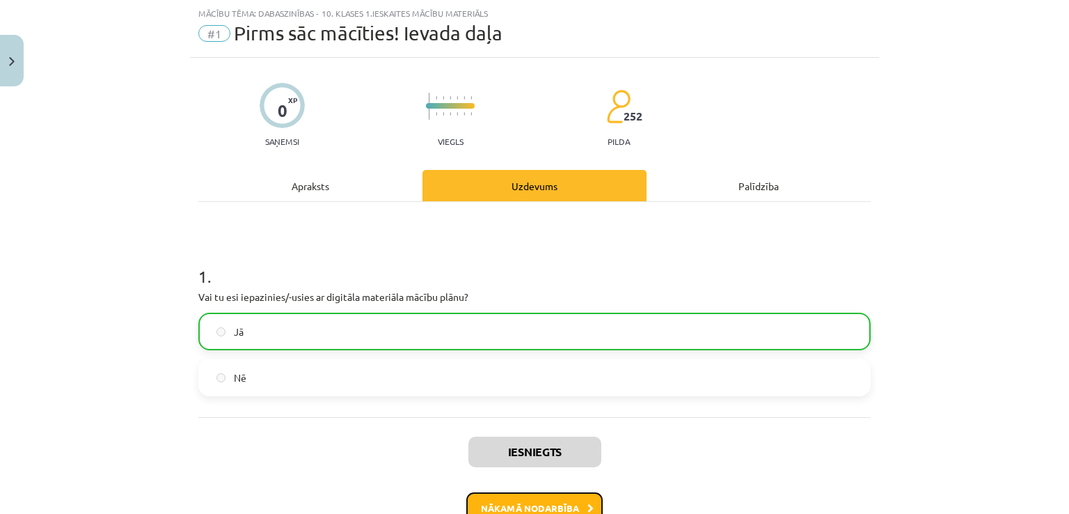
click at [568, 507] on button "Nākamā nodarbība" at bounding box center [534, 508] width 136 height 32
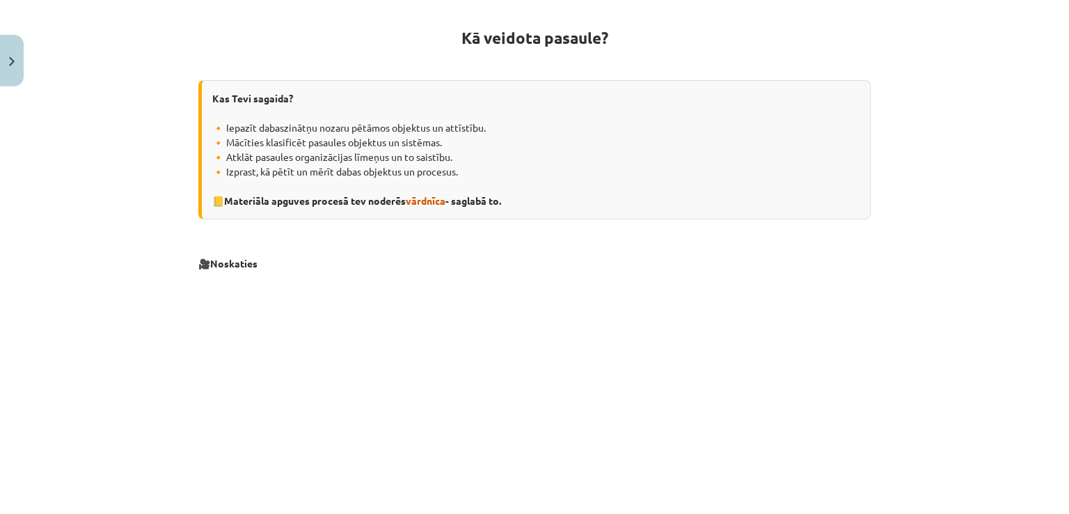
scroll to position [248, 0]
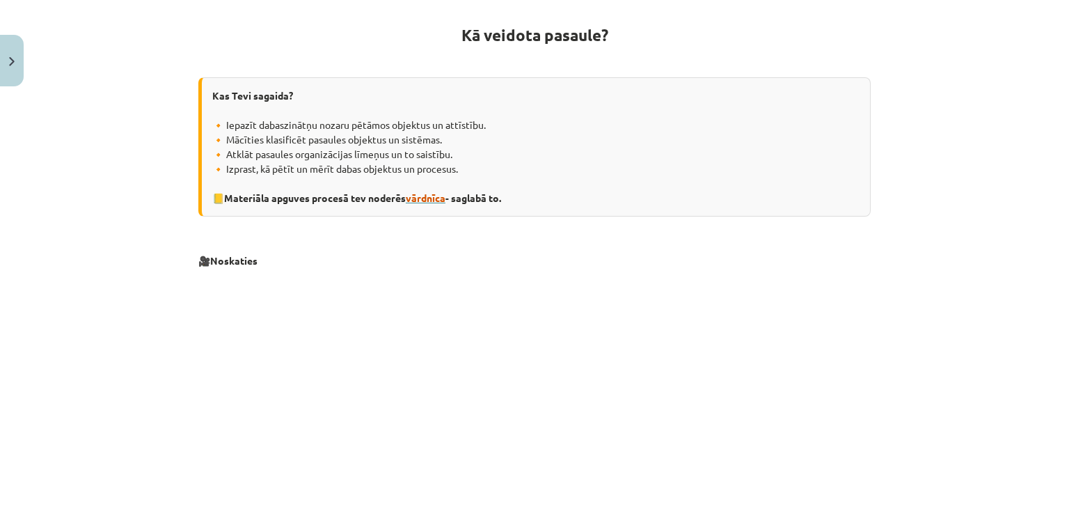
click at [420, 198] on span "vārdnīca" at bounding box center [426, 197] width 40 height 13
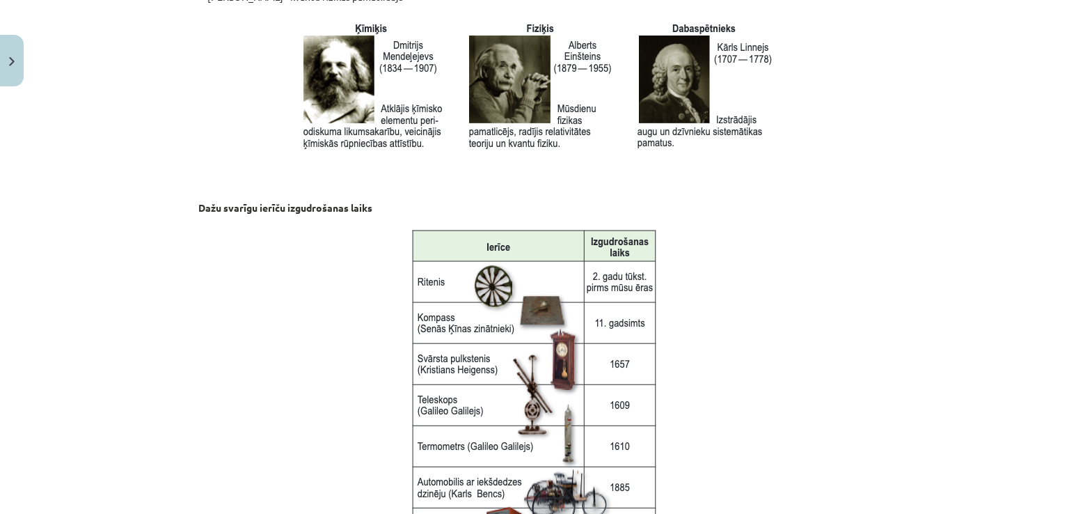
scroll to position [1870, 0]
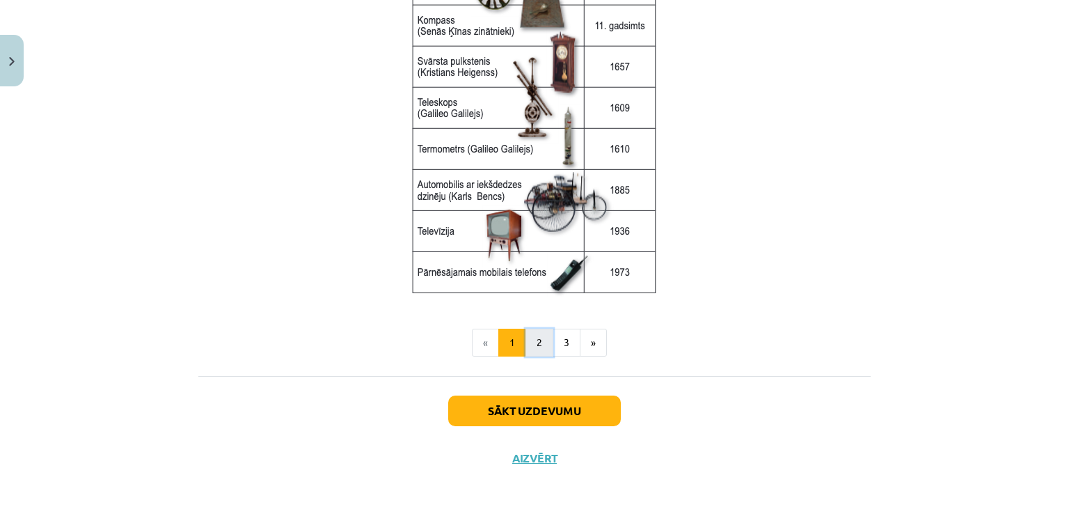
click at [533, 339] on button "2" at bounding box center [539, 342] width 28 height 28
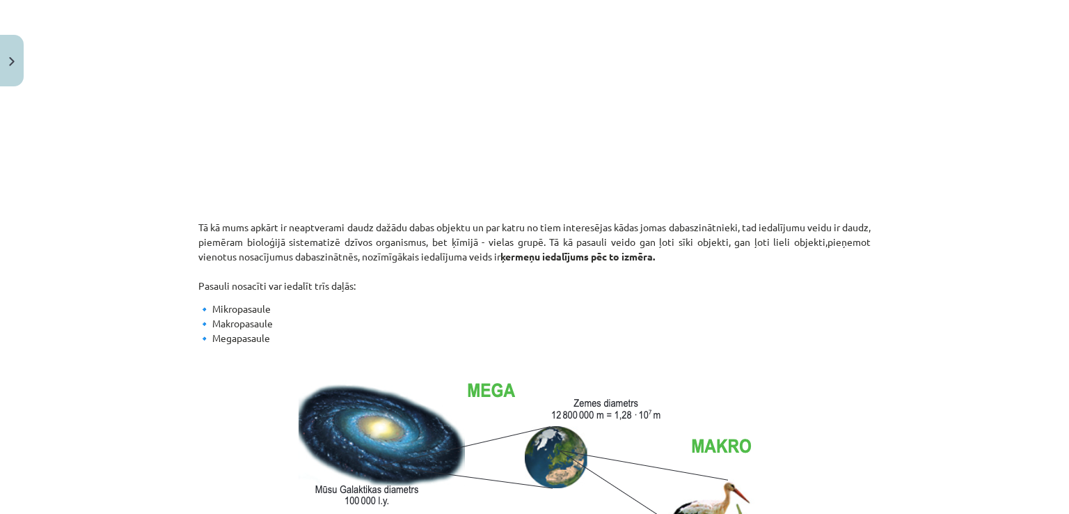
scroll to position [248, 0]
